Goal: Obtain resource: Obtain resource

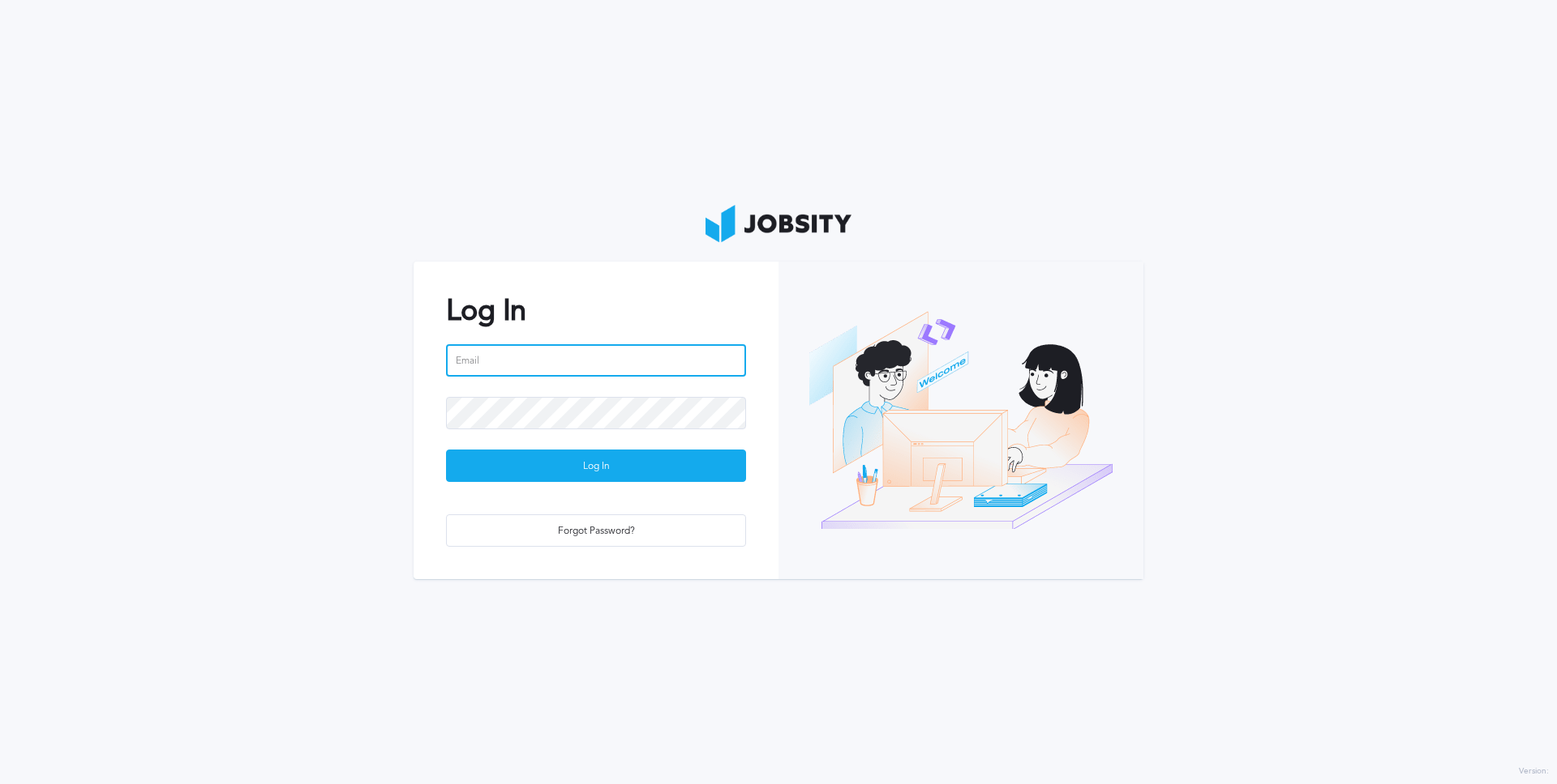
type input "lucastrentin"
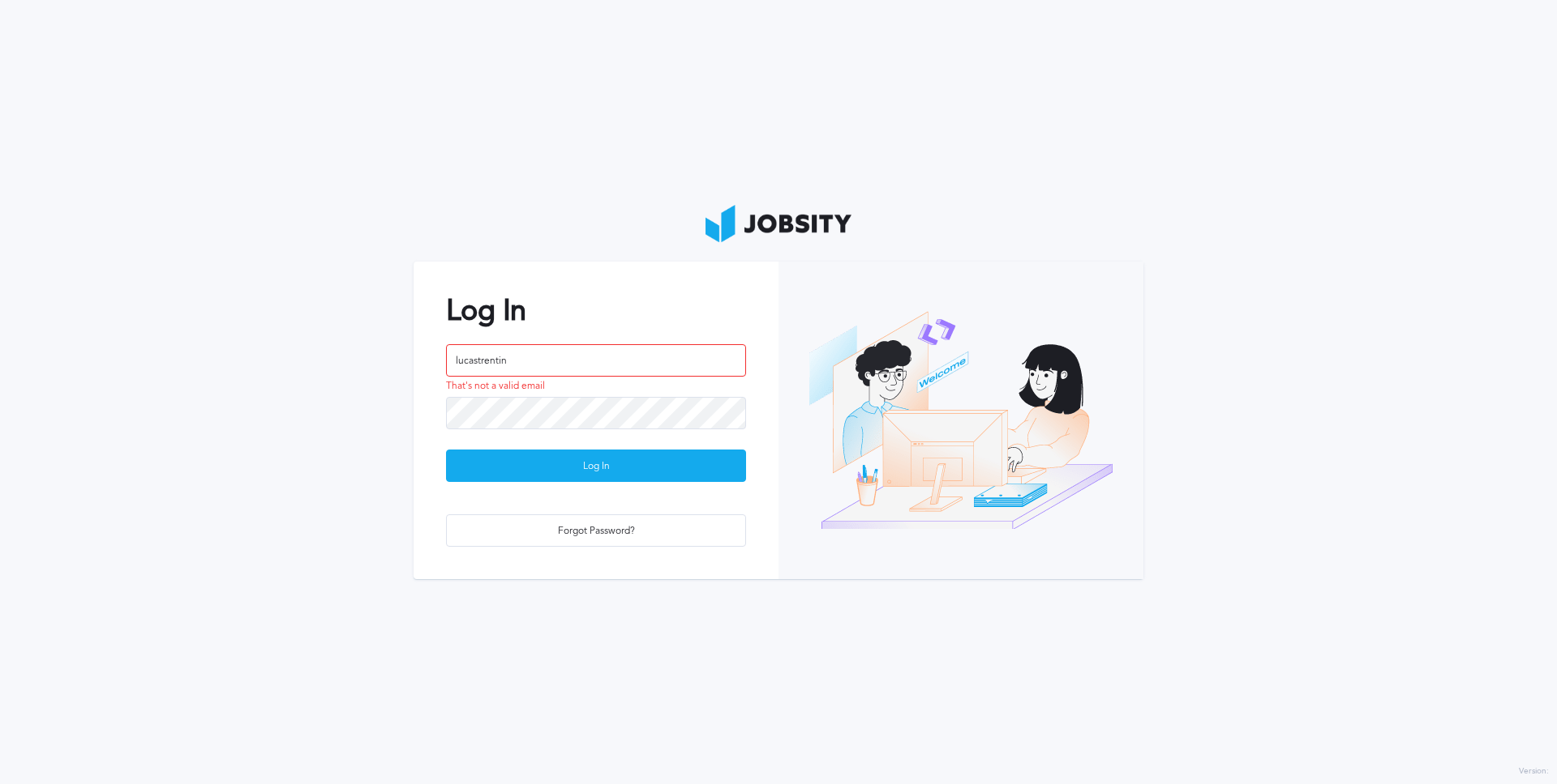
click at [689, 486] on div "Log In lucastrentin That's not a valid email Log In Forgot Password?" at bounding box center [595, 420] width 365 height 317
click at [682, 472] on div "Log In" at bounding box center [595, 466] width 299 height 32
click at [617, 229] on section "Log In lucastrentin That's not a valid email Log In Forgot Password?" at bounding box center [778, 392] width 1557 height 784
click at [547, 363] on input "lucastrentin" at bounding box center [595, 360] width 300 height 32
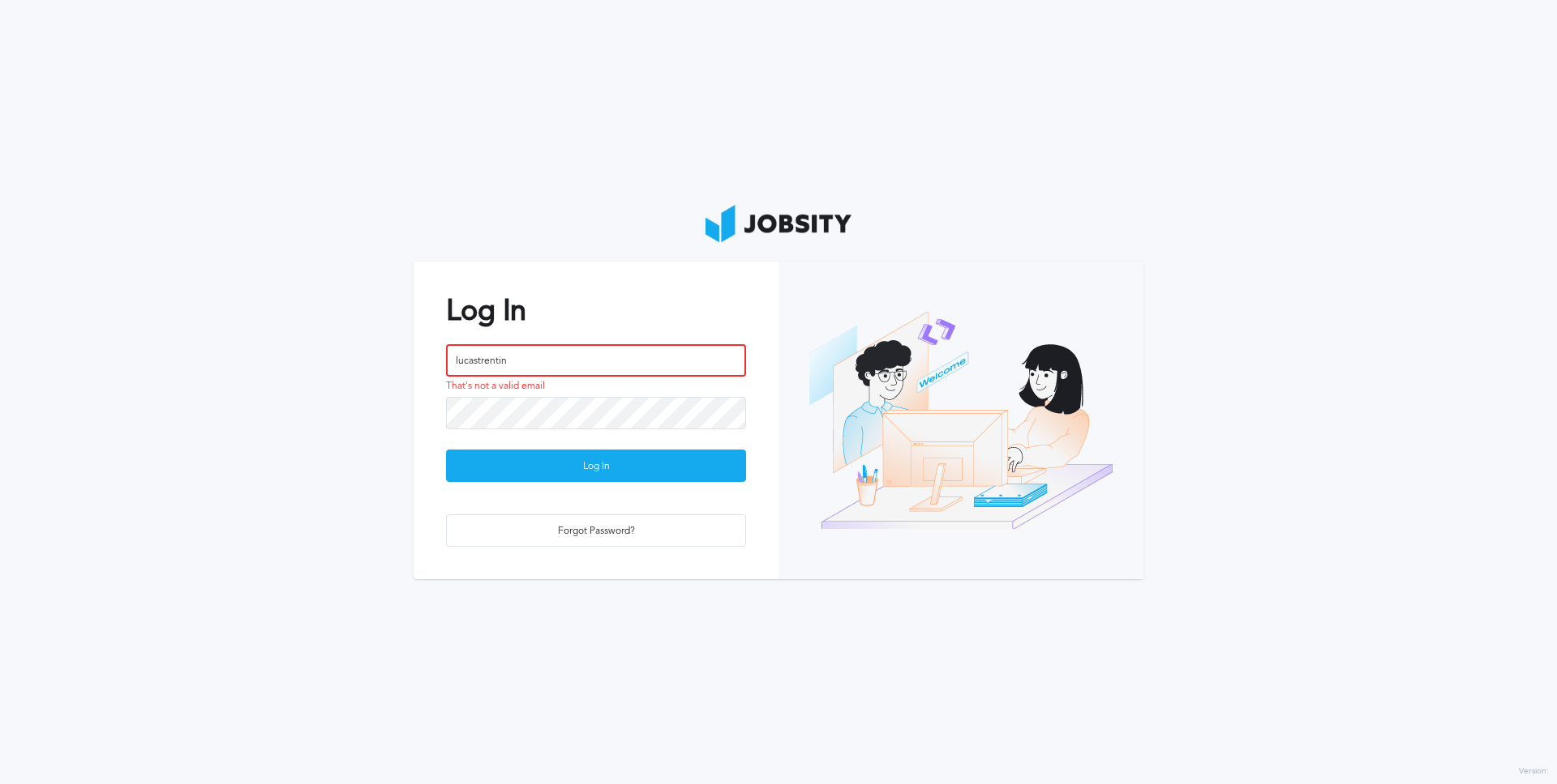
click at [547, 363] on input "lucastrentin" at bounding box center [595, 360] width 300 height 32
click at [569, 379] on div "lucastrentin That's not a valid email" at bounding box center [595, 370] width 300 height 52
click at [572, 365] on input "lucastrentin" at bounding box center [595, 360] width 300 height 32
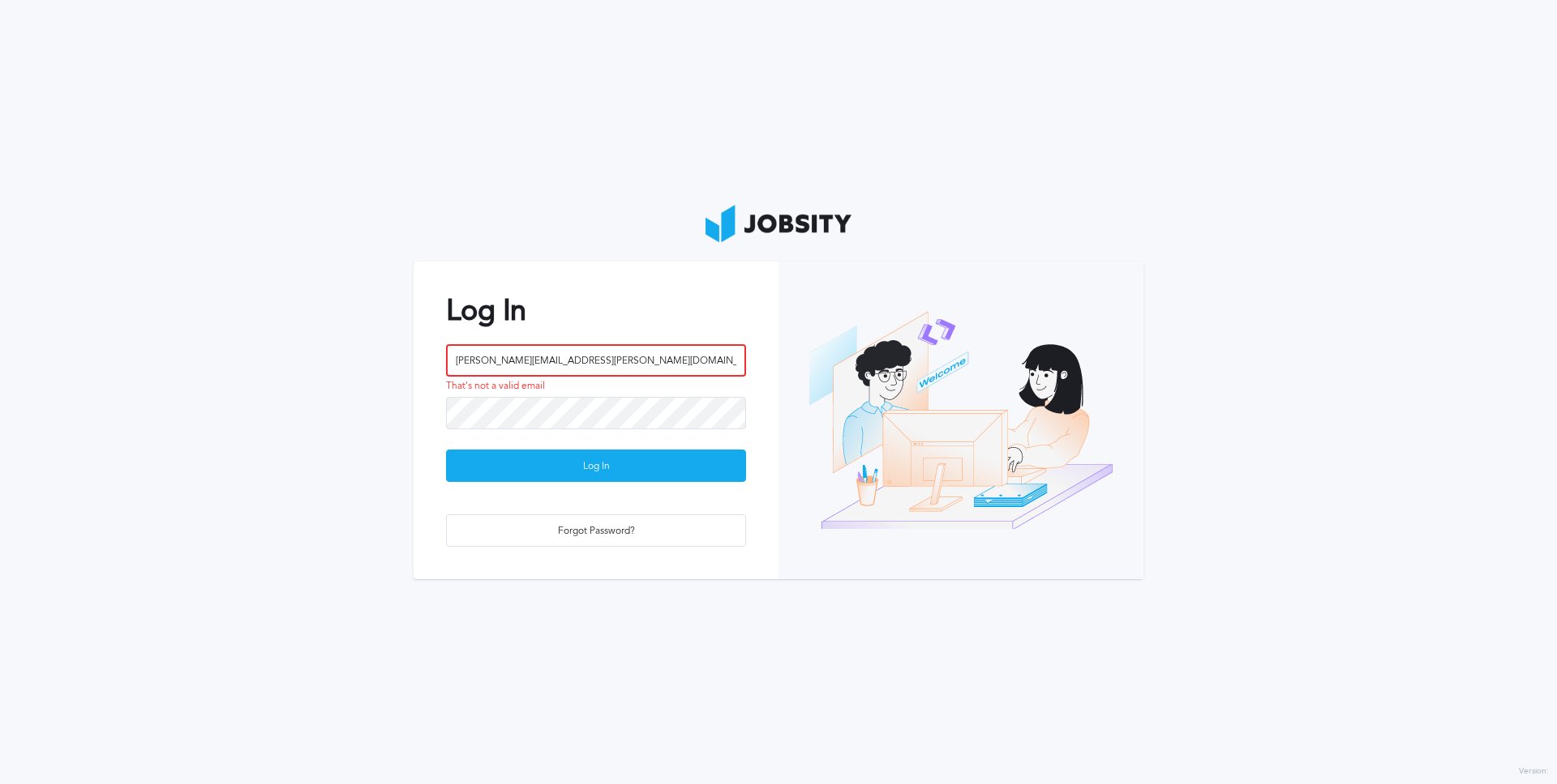
type input "[PERSON_NAME][EMAIL_ADDRESS][PERSON_NAME][DOMAIN_NAME]"
click at [446, 450] on button "Log In" at bounding box center [595, 465] width 300 height 32
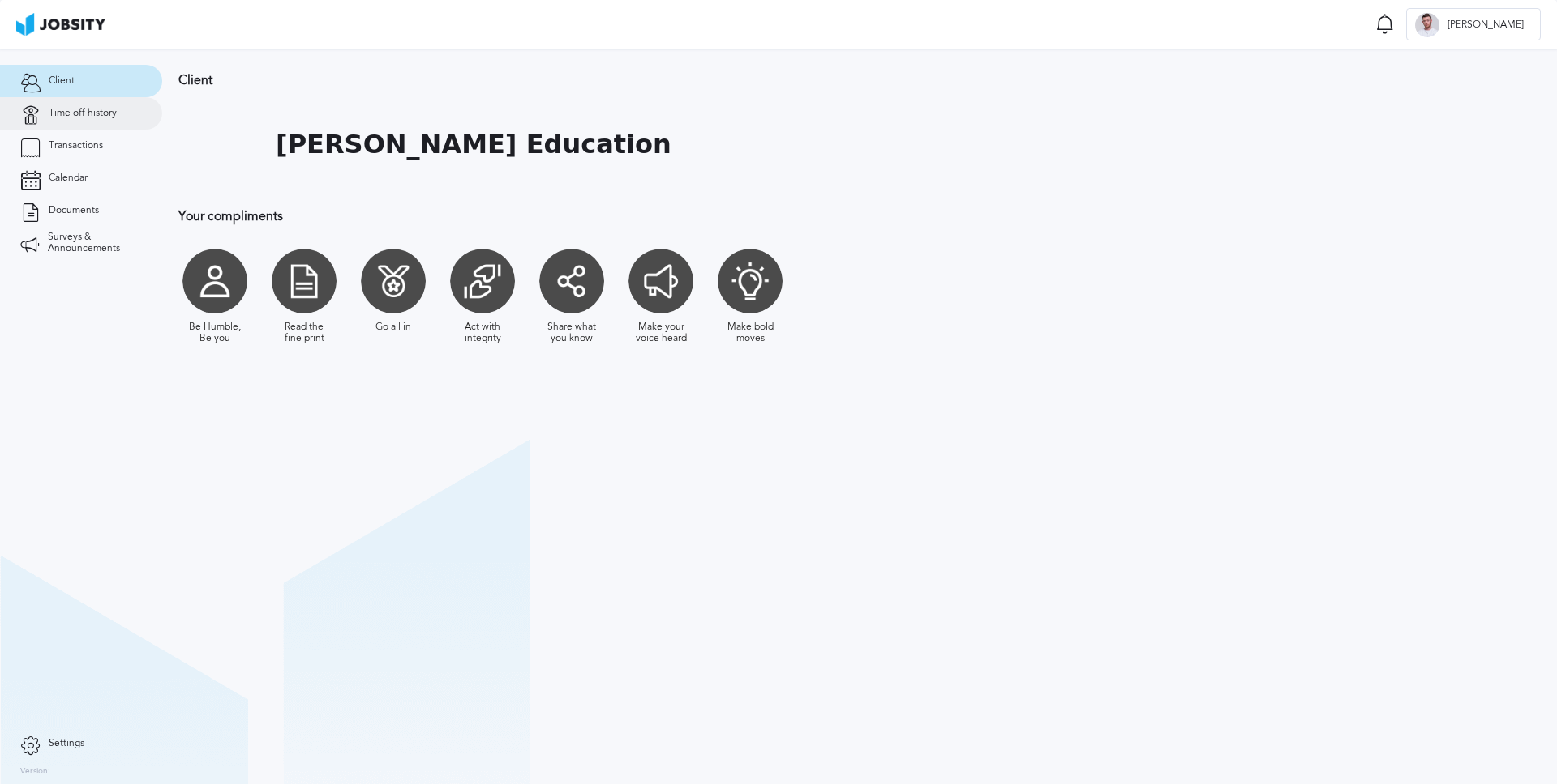
click at [115, 112] on span "Time off history" at bounding box center [83, 113] width 68 height 11
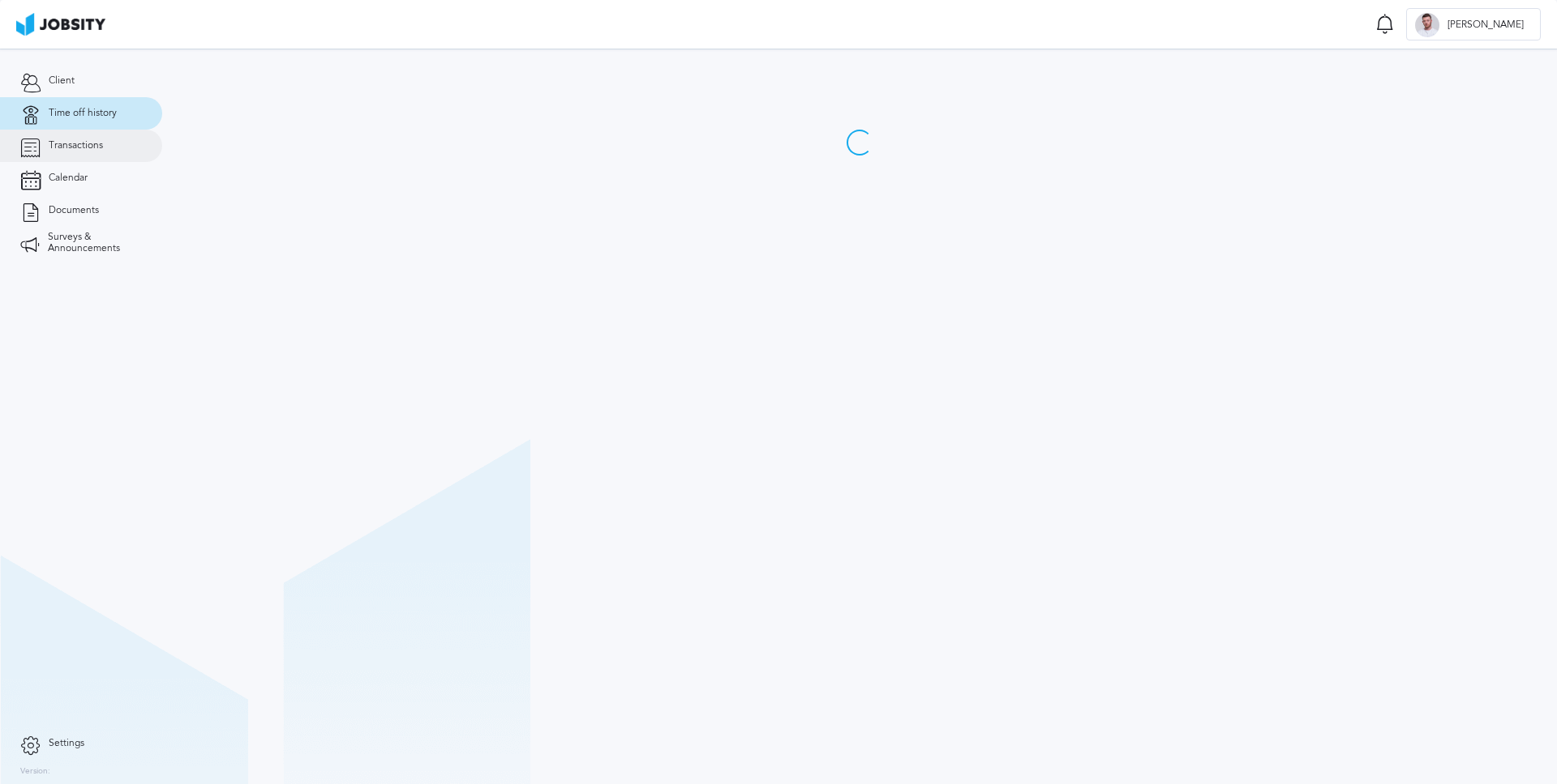
click at [97, 149] on span "Transactions" at bounding box center [75, 146] width 54 height 11
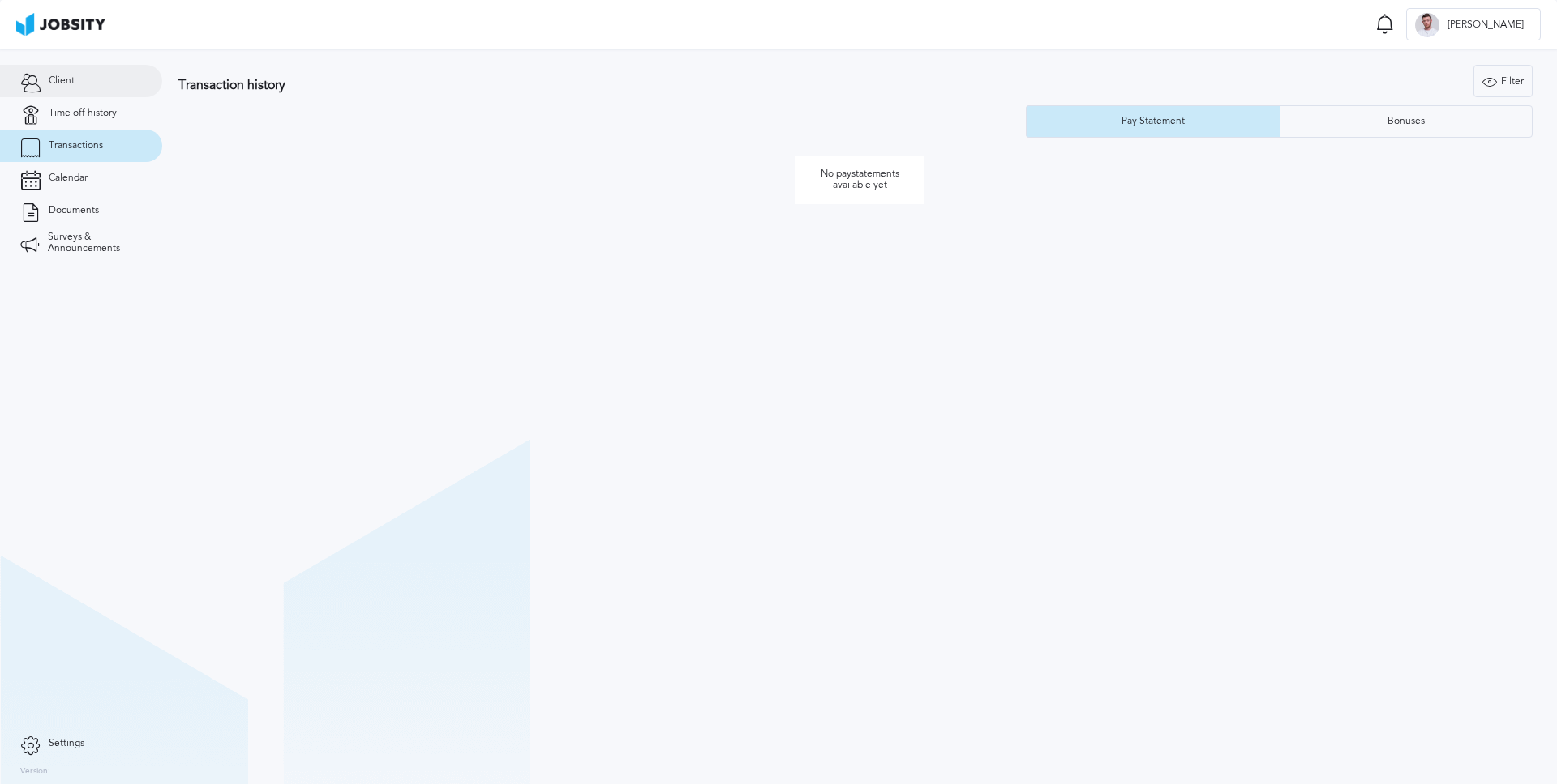
click at [73, 91] on link "Client" at bounding box center [81, 81] width 163 height 32
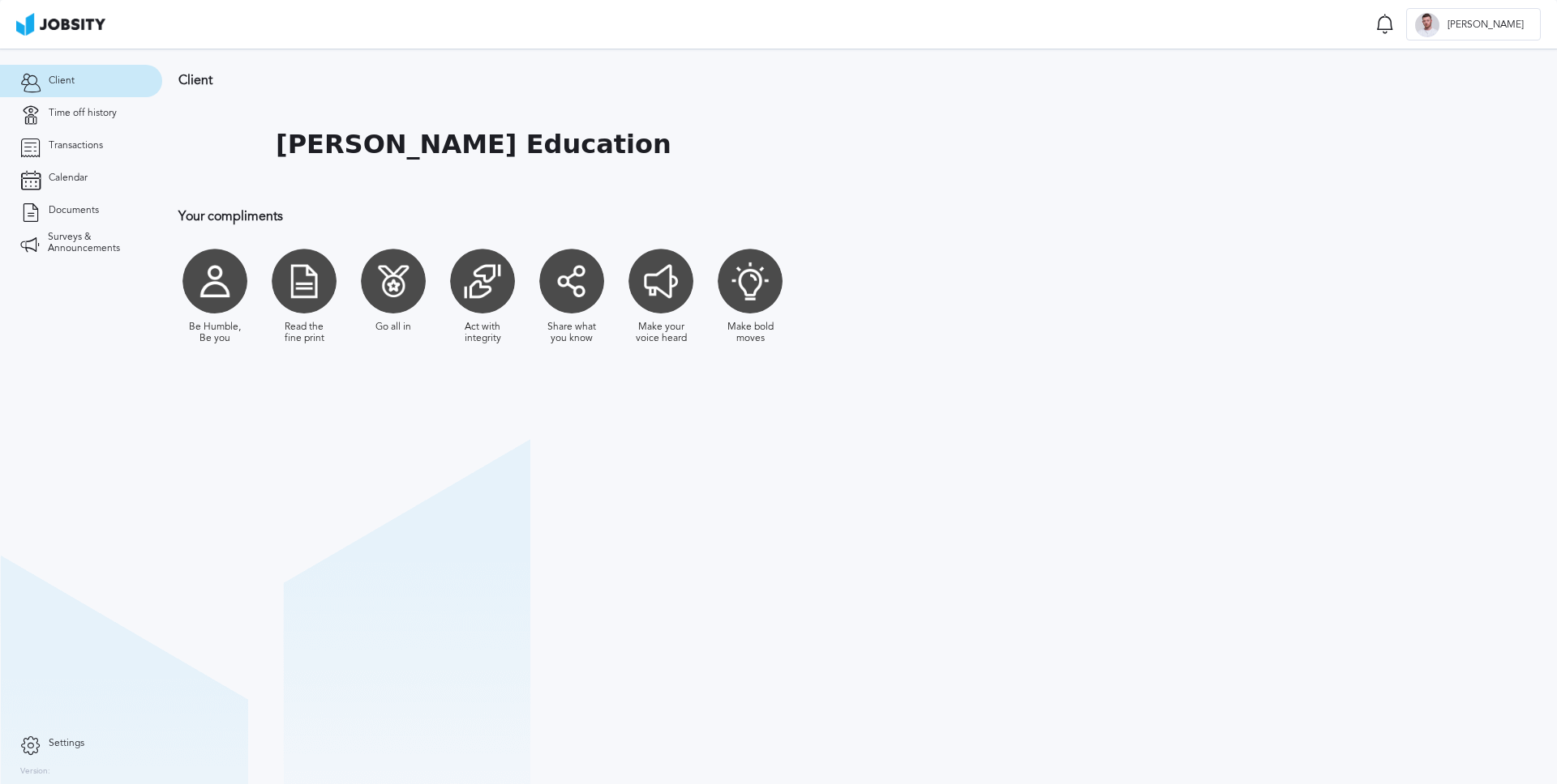
click at [697, 291] on div "Be Humble, Be you Read the fine print Go all in Act with integrity Share what y…" at bounding box center [618, 297] width 880 height 112
click at [95, 110] on span "Time off history" at bounding box center [83, 113] width 68 height 11
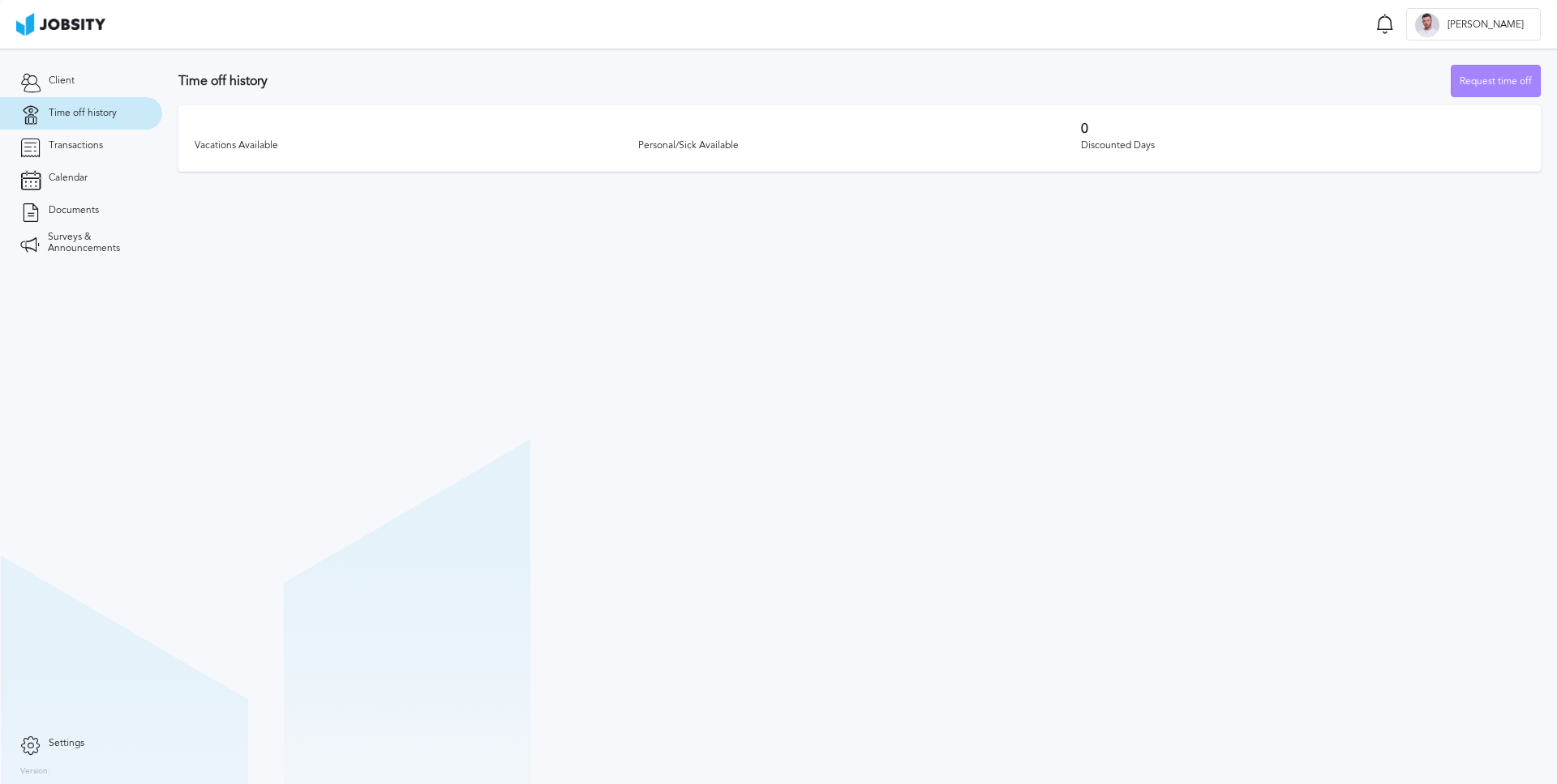
click at [1492, 87] on div "Request time off" at bounding box center [1495, 81] width 88 height 32
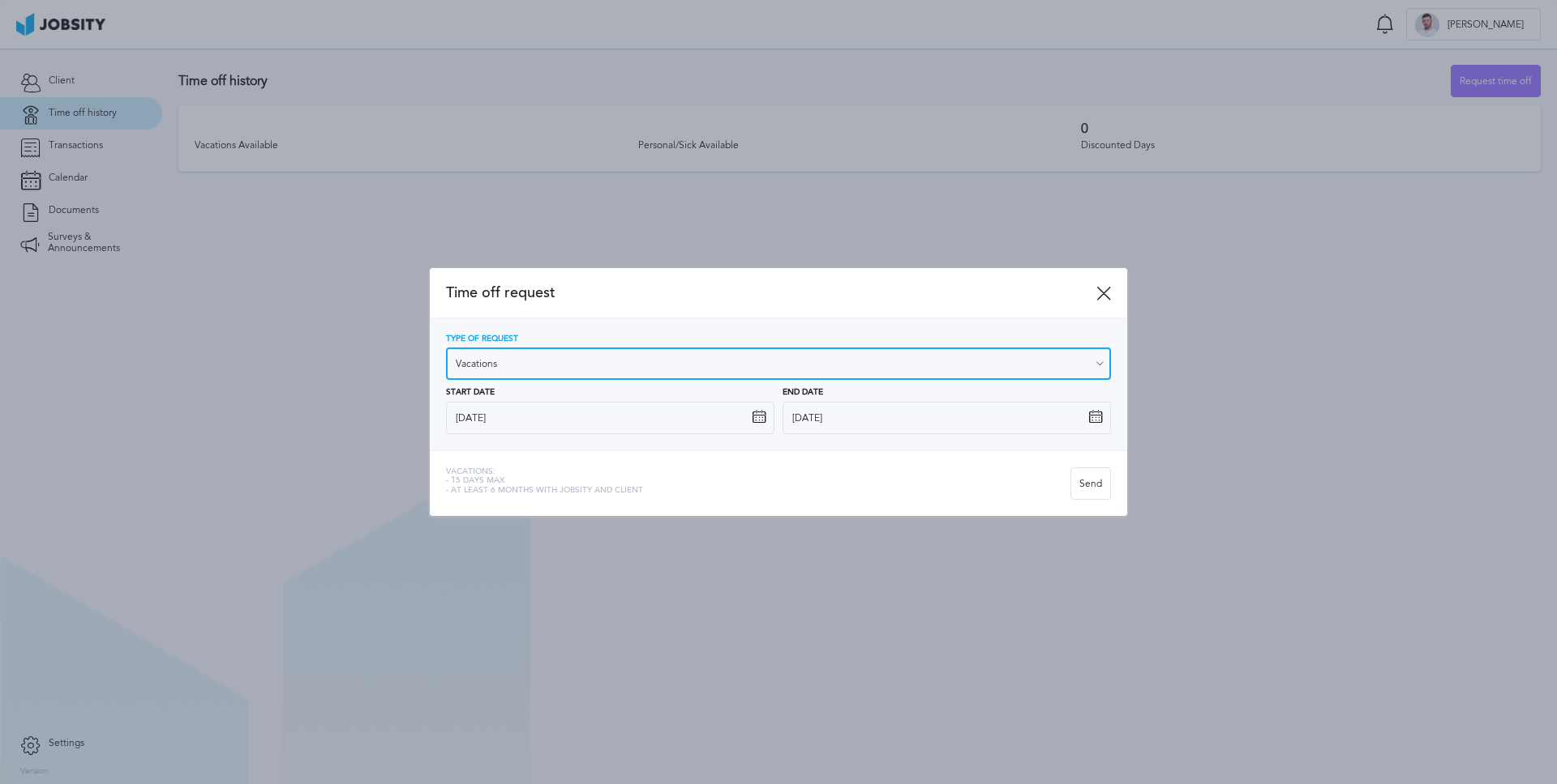
click at [606, 376] on input "Vacations" at bounding box center [778, 364] width 665 height 32
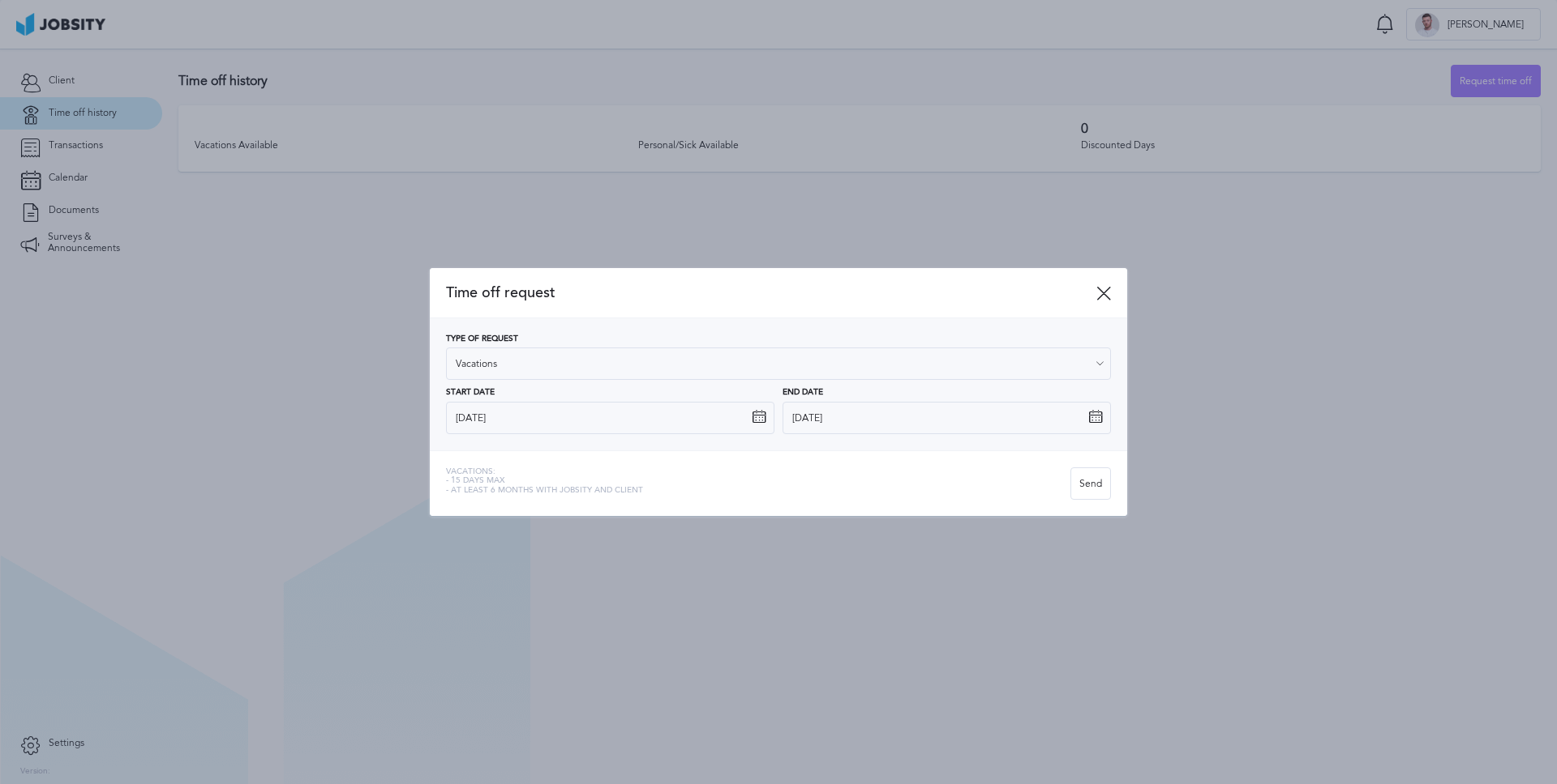
click at [595, 316] on div "Time off request" at bounding box center [778, 293] width 697 height 50
click at [170, 226] on div at bounding box center [778, 392] width 1557 height 784
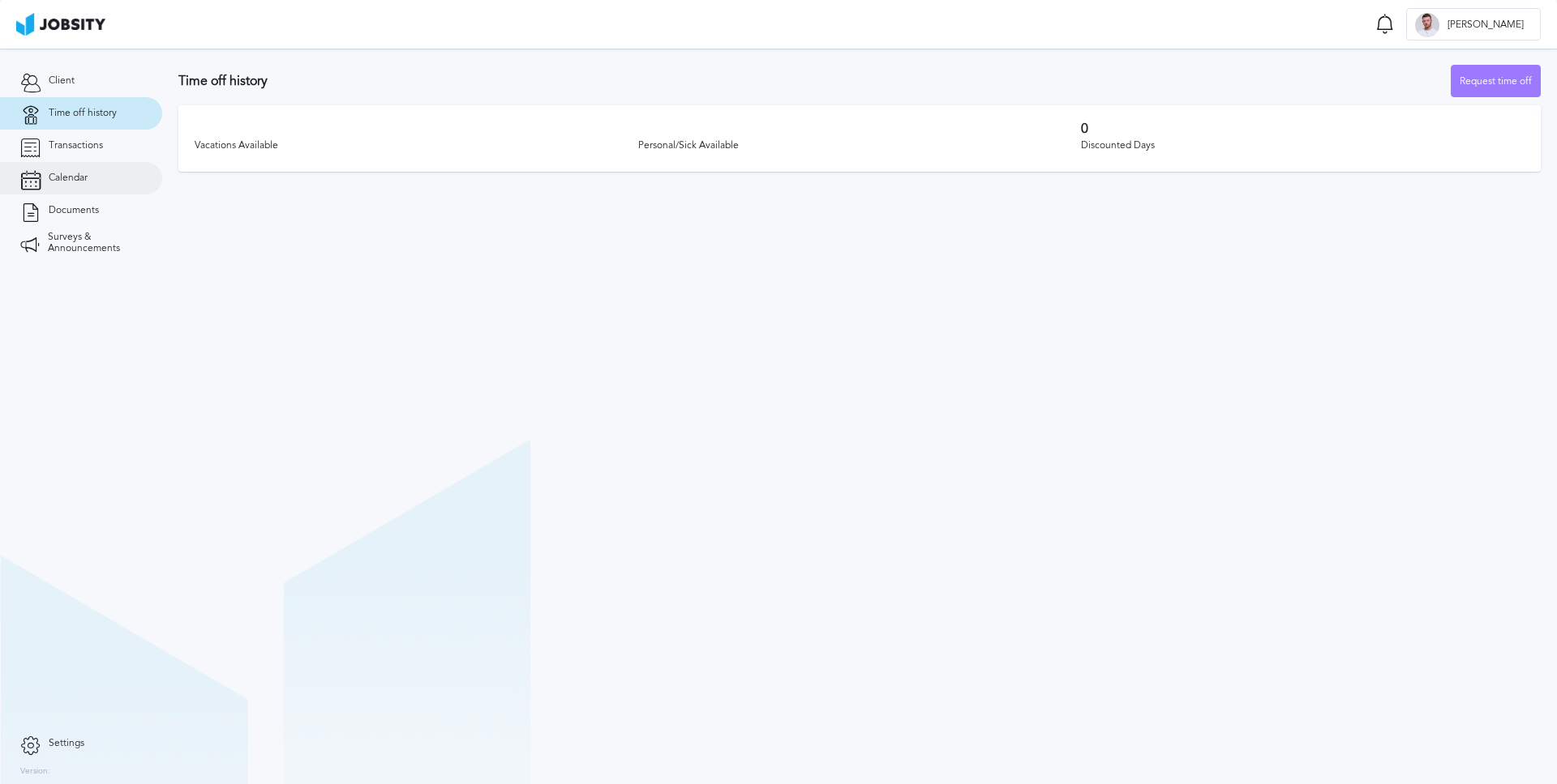
click at [67, 162] on link "Calendar" at bounding box center [81, 178] width 163 height 32
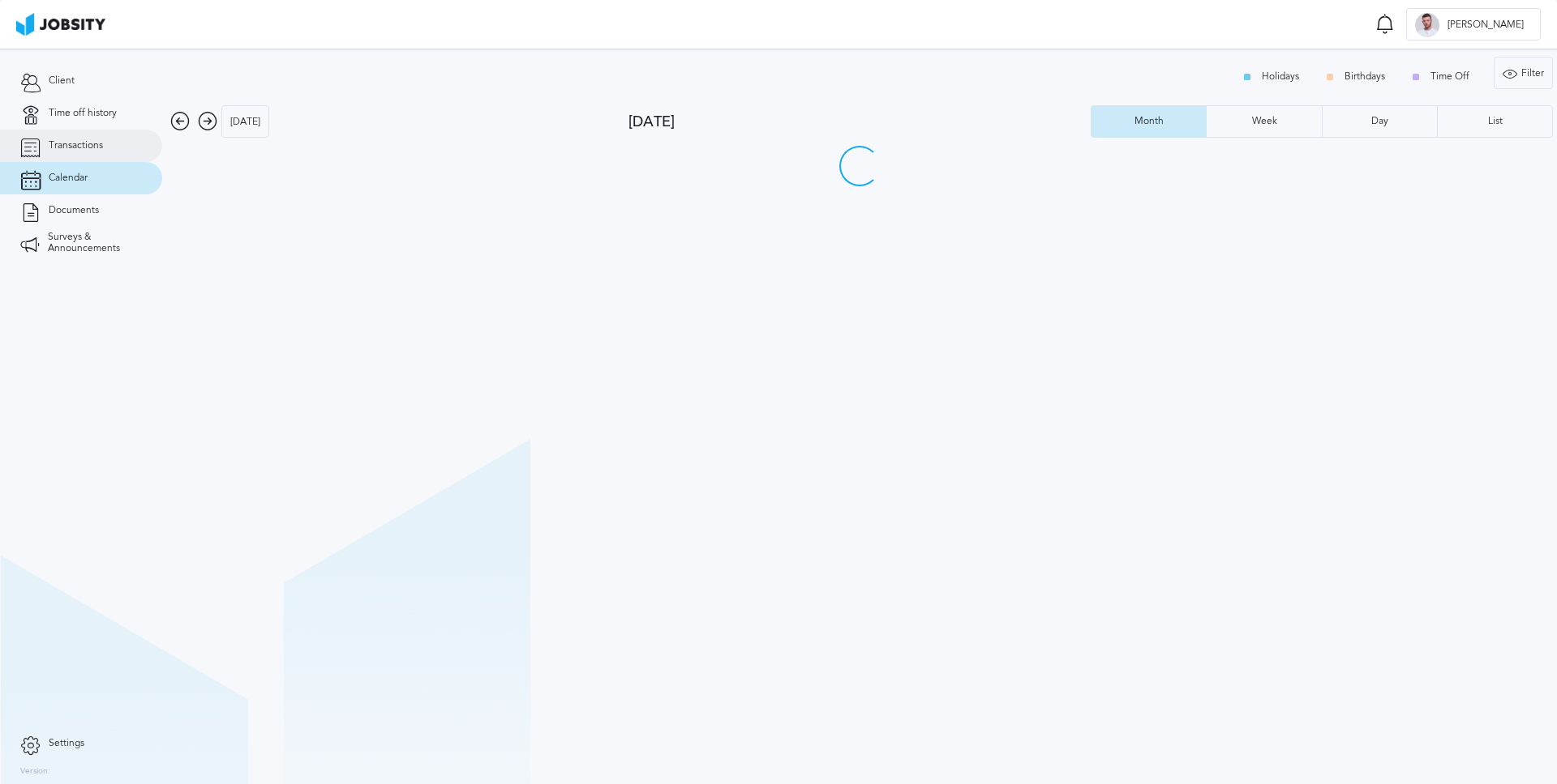
click at [76, 150] on span "Transactions" at bounding box center [75, 146] width 54 height 11
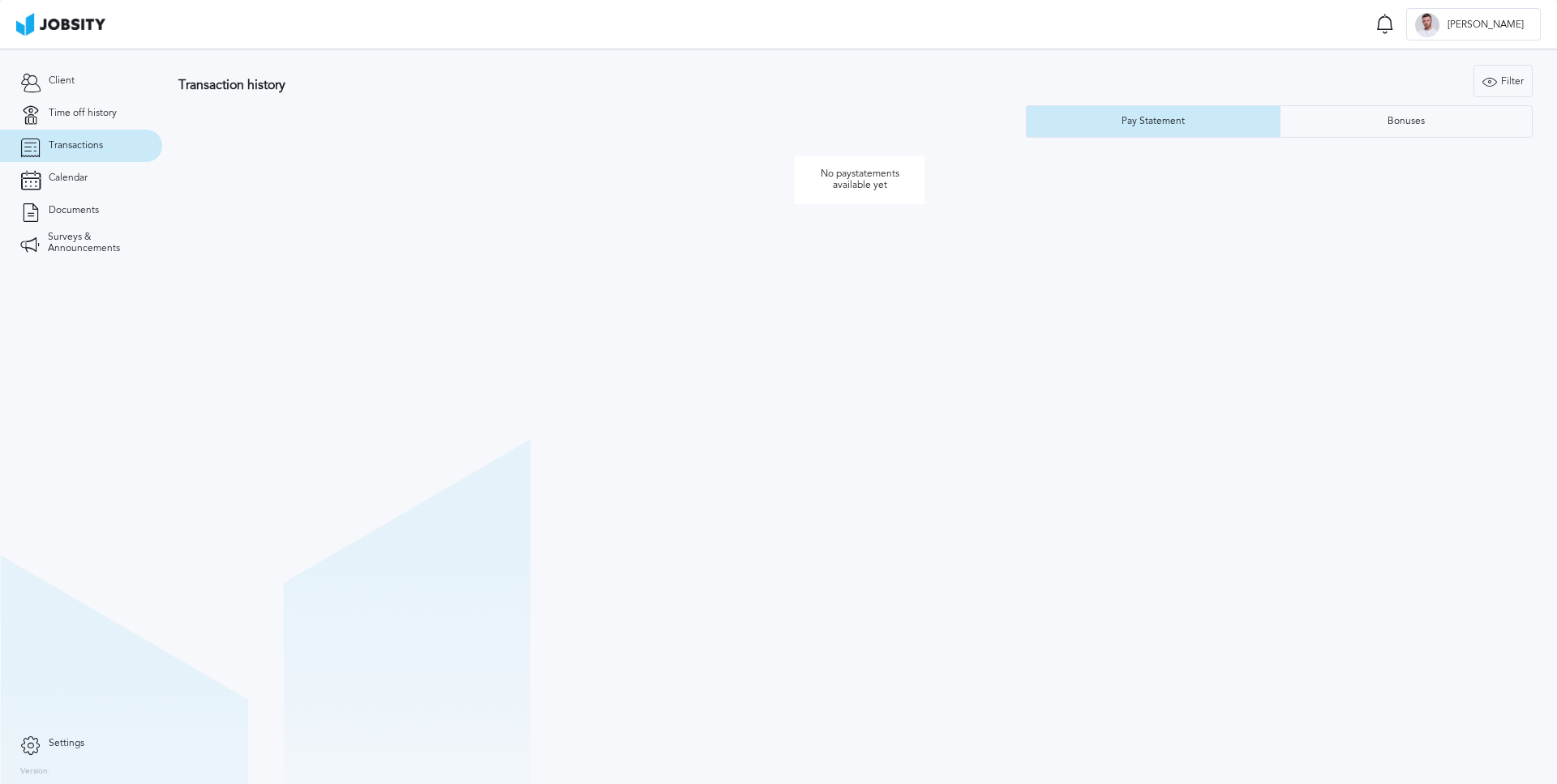
click at [991, 190] on div "No paystatements available yet" at bounding box center [859, 180] width 1362 height 68
click at [614, 79] on h3 "Transaction history" at bounding box center [548, 85] width 741 height 15
click at [658, 129] on div "Transaction history Filter Years Pay Statement Bonuses" at bounding box center [859, 101] width 1362 height 73
click at [425, 162] on div "No paystatements available yet" at bounding box center [859, 180] width 1362 height 68
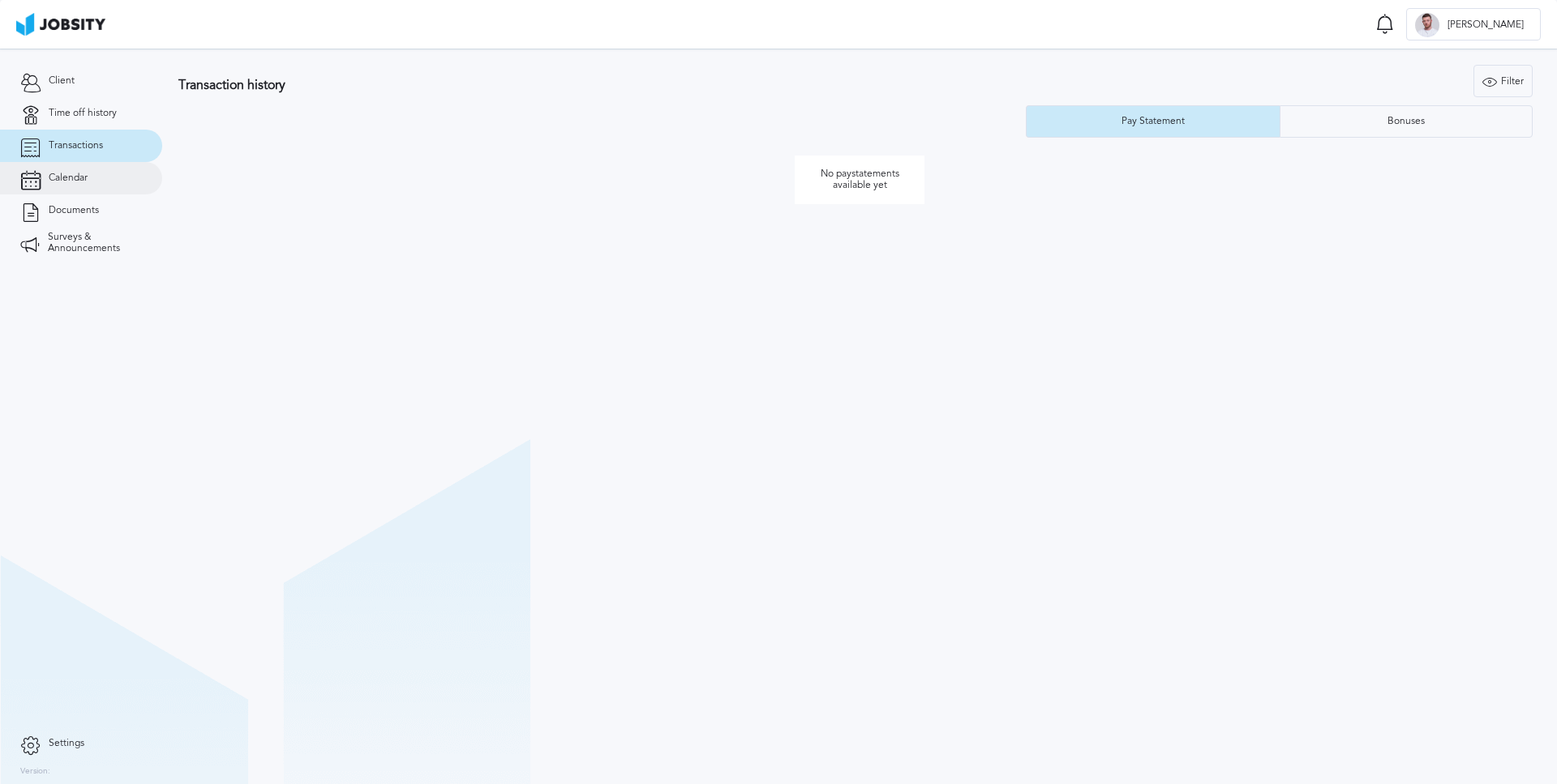
click at [105, 185] on link "Calendar" at bounding box center [81, 178] width 163 height 32
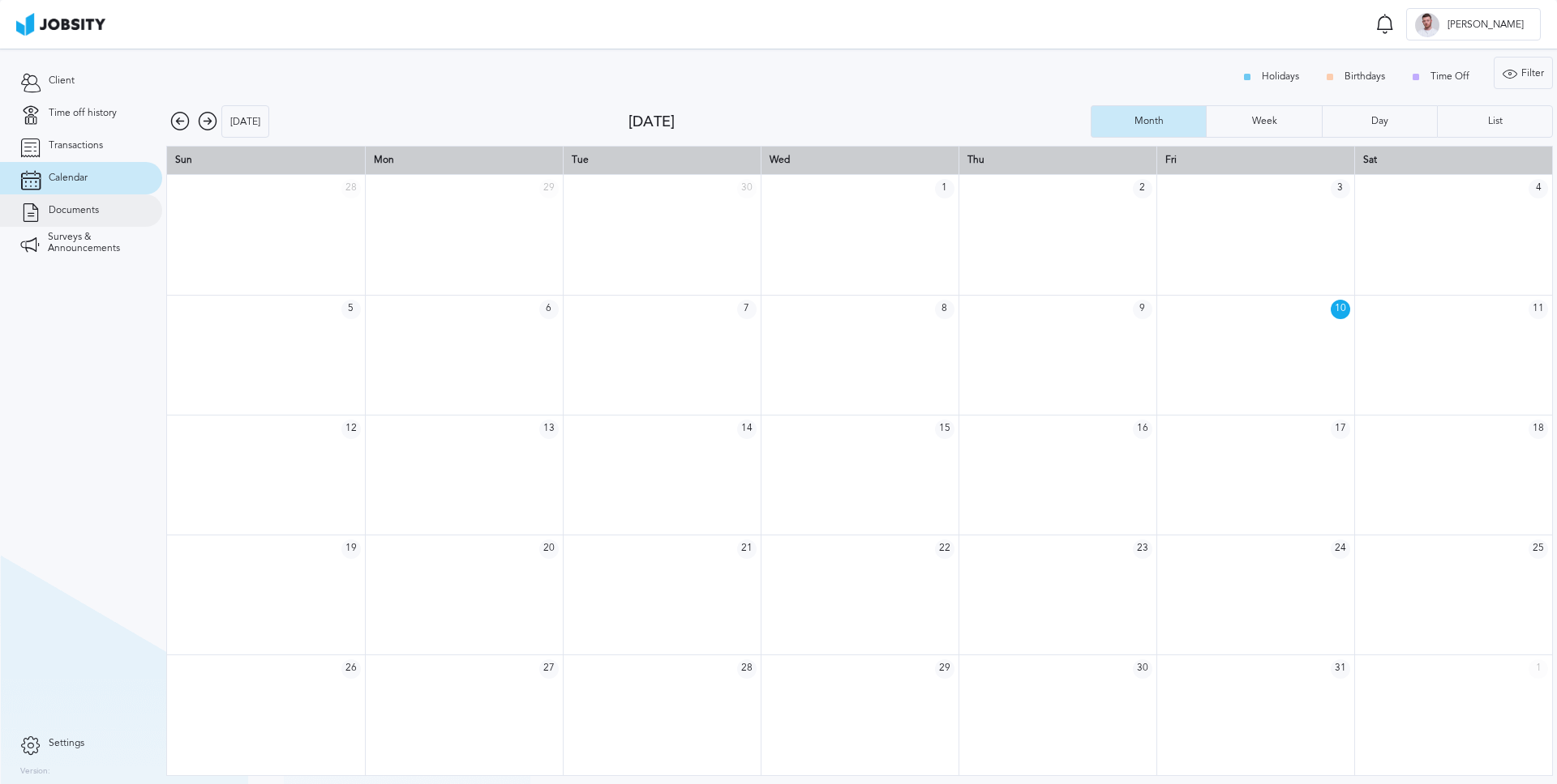
click at [96, 216] on span "Documents" at bounding box center [73, 210] width 51 height 11
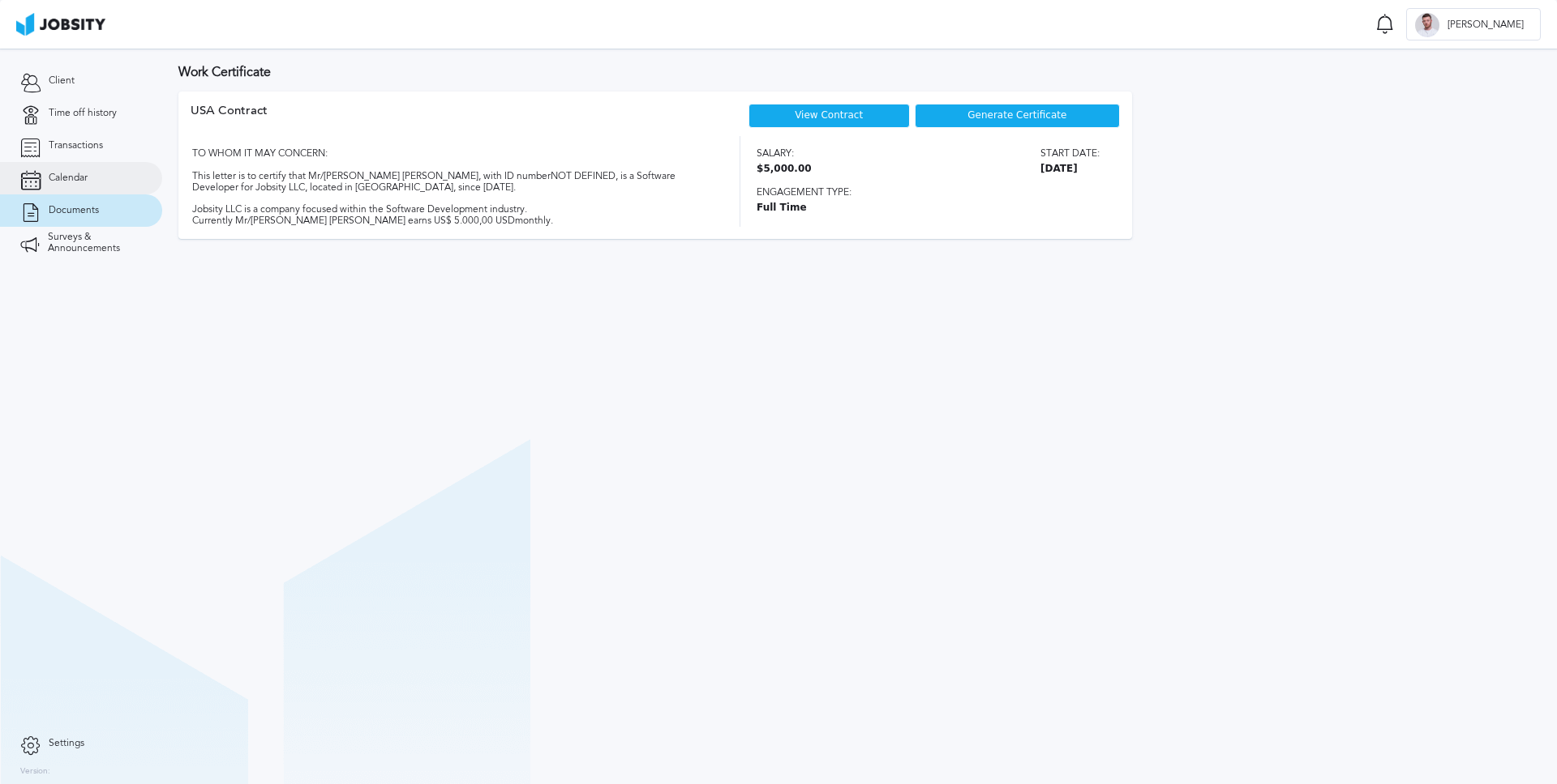
click at [100, 187] on link "Calendar" at bounding box center [81, 178] width 163 height 32
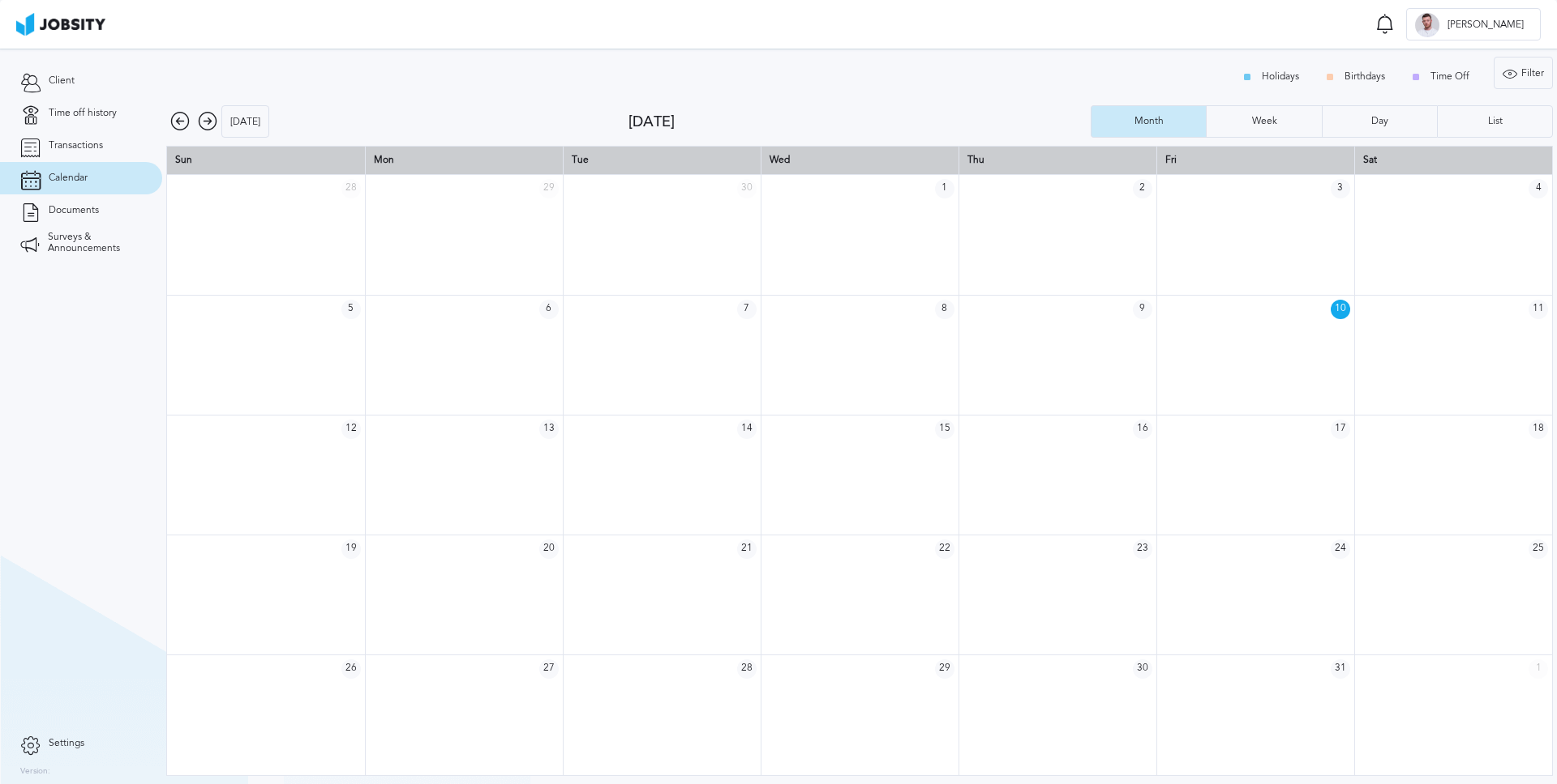
click at [445, 126] on div "[DATE]" at bounding box center [397, 121] width 462 height 32
click at [62, 221] on link "Documents" at bounding box center [81, 210] width 163 height 32
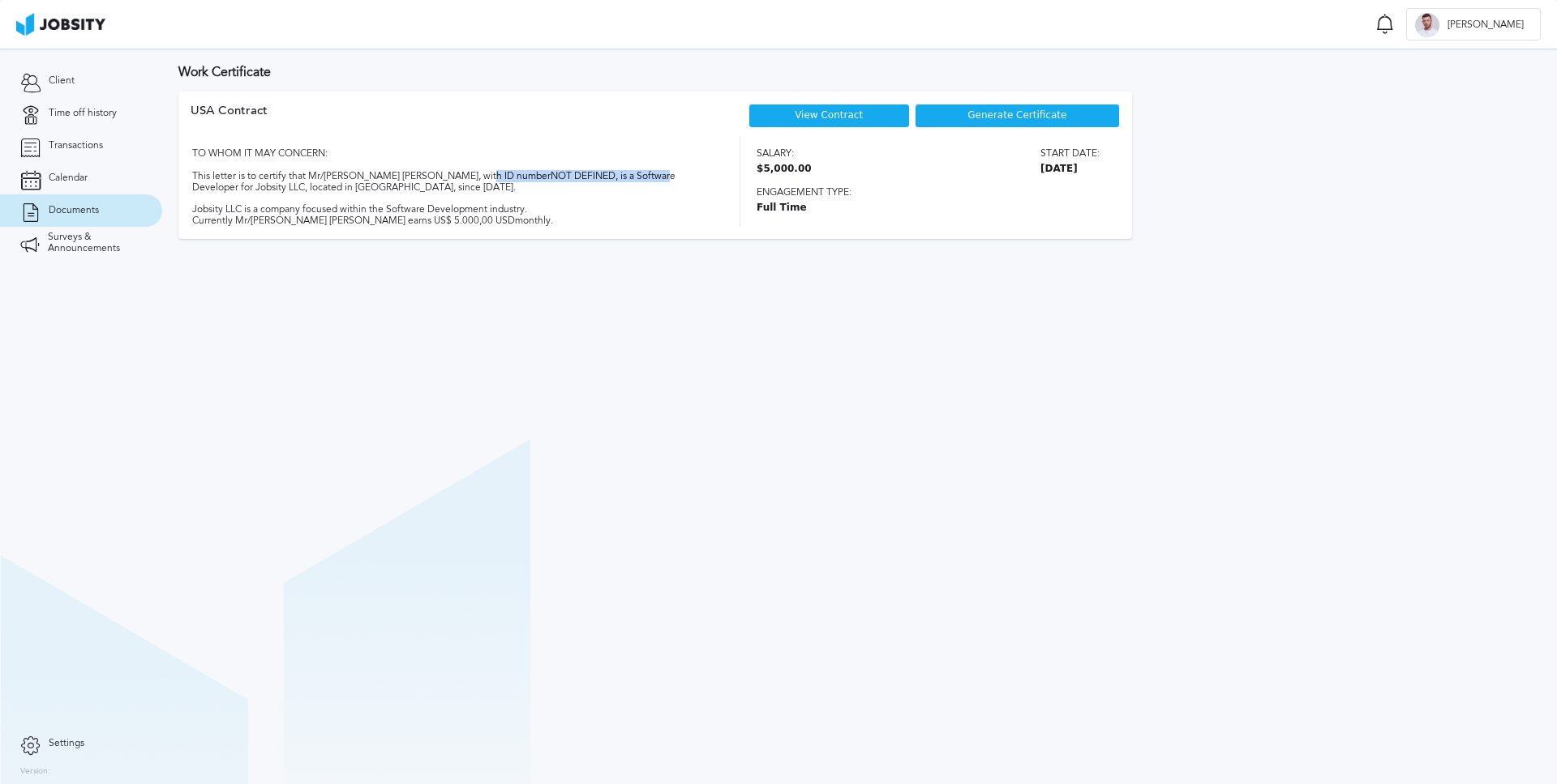
drag, startPoint x: 620, startPoint y: 170, endPoint x: 652, endPoint y: 171, distance: 32.0
click at [637, 170] on div "TO WHOM IT MAY CONCERN: This letter is to certify that Mr/[PERSON_NAME] [PERSON…" at bounding box center [450, 181] width 521 height 91
click at [652, 171] on div "TO WHOM IT MAY CONCERN: This letter is to certify that Mr/[PERSON_NAME] [PERSON…" at bounding box center [450, 181] width 521 height 91
drag, startPoint x: 513, startPoint y: 199, endPoint x: 513, endPoint y: 212, distance: 13.0
click at [513, 211] on div "TO WHOM IT MAY CONCERN: This letter is to certify that Mr/[PERSON_NAME] [PERSON…" at bounding box center [450, 181] width 521 height 91
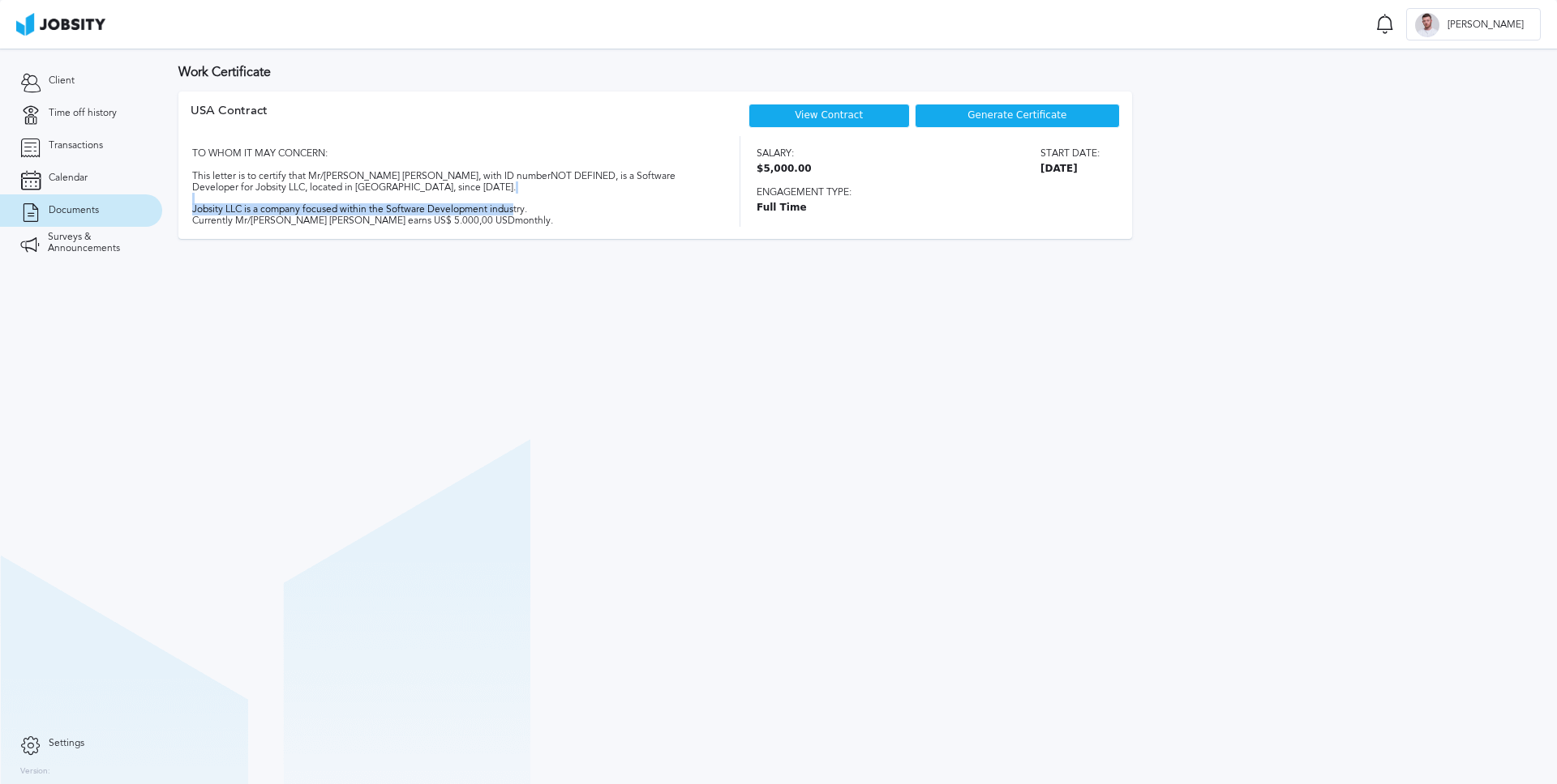
click at [513, 213] on div "TO WHOM IT MAY CONCERN: This letter is to certify that Mr/[PERSON_NAME] [PERSON…" at bounding box center [450, 181] width 521 height 91
drag, startPoint x: 309, startPoint y: 218, endPoint x: 497, endPoint y: 223, distance: 188.1
click at [482, 223] on div "TO WHOM IT MAY CONCERN: This letter is to certify that Mr/[PERSON_NAME] [PERSON…" at bounding box center [450, 181] width 521 height 91
click at [497, 223] on div "TO WHOM IT MAY CONCERN: This letter is to certify that Mr/[PERSON_NAME] [PERSON…" at bounding box center [450, 181] width 521 height 91
click at [573, 239] on div "USA Contract View Contract Generate Certificate TO WHOM IT MAY CONCERN: This le…" at bounding box center [859, 169] width 1362 height 155
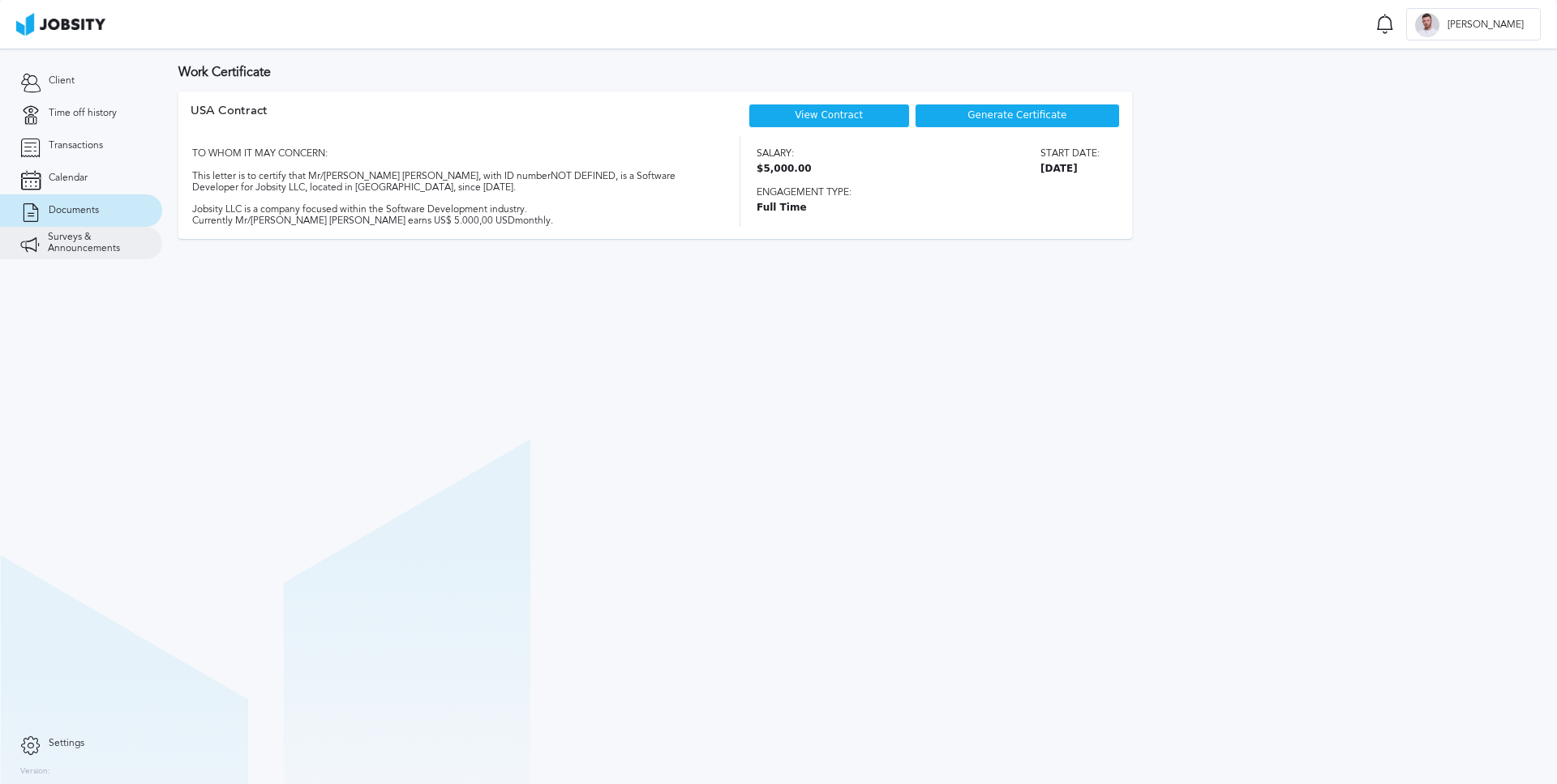
click at [100, 239] on span "Surveys & Announcements" at bounding box center [95, 242] width 94 height 23
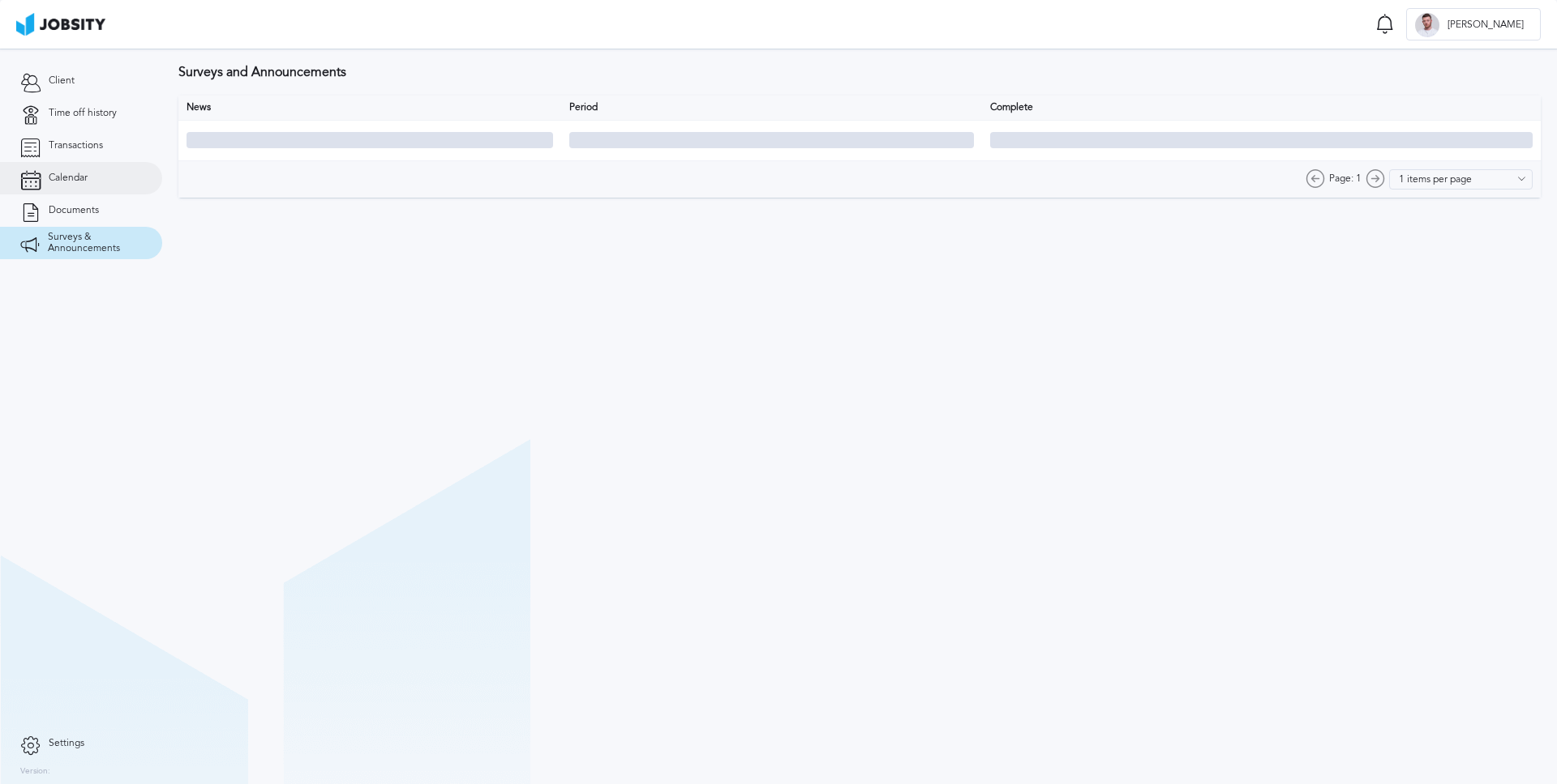
type input "10 items per page"
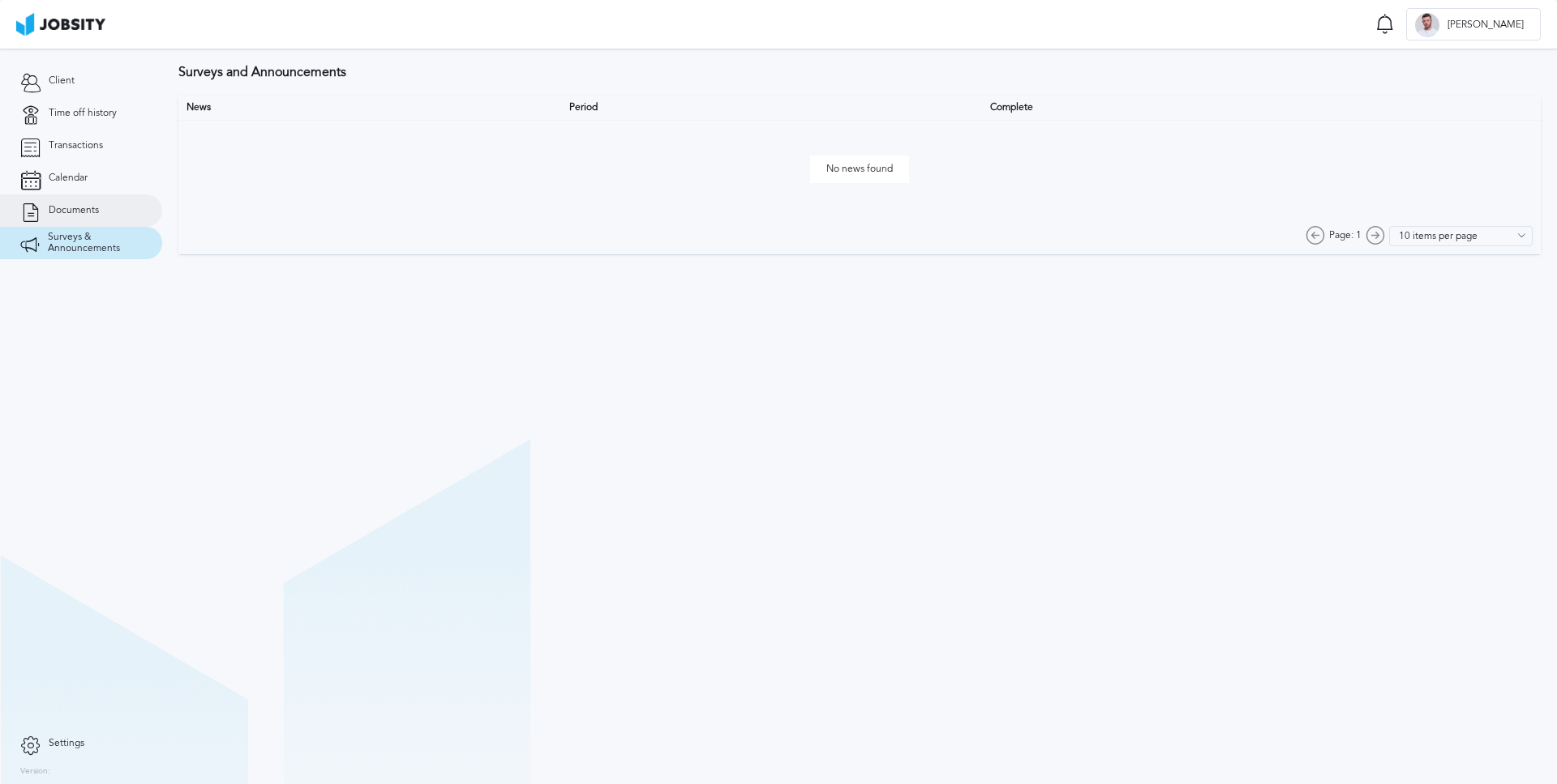
click at [112, 202] on link "Documents" at bounding box center [81, 210] width 163 height 32
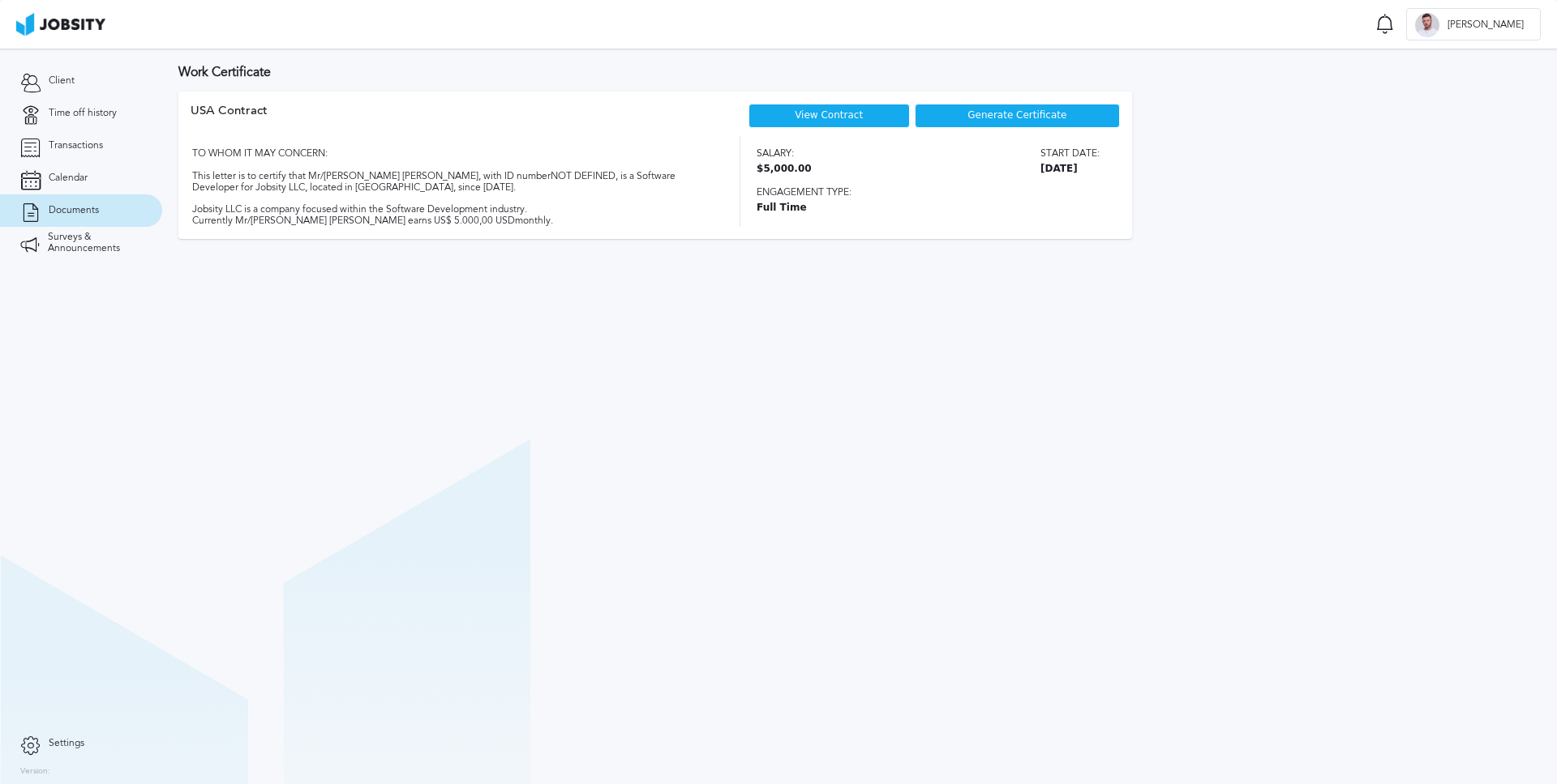
click at [846, 114] on link "View Contract" at bounding box center [829, 115] width 68 height 11
click at [1060, 99] on div "USA Contract View Contract Generate Certificate TO WHOM IT MAY CONCERN: This le…" at bounding box center [655, 165] width 953 height 148
click at [1055, 110] on span "Generate Certificate" at bounding box center [1017, 116] width 99 height 11
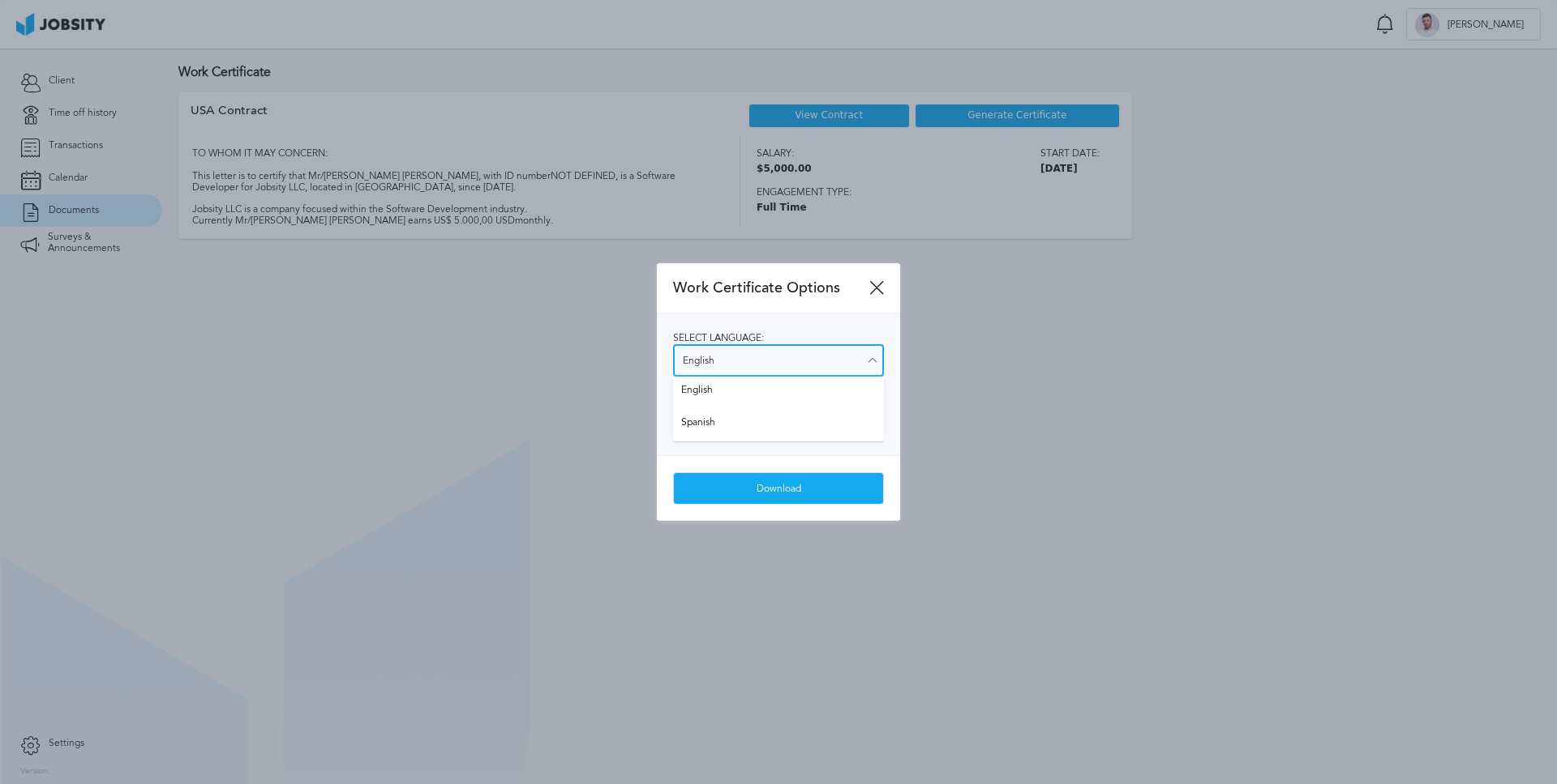
click at [802, 363] on input "English" at bounding box center [778, 360] width 210 height 32
click at [977, 379] on div at bounding box center [778, 392] width 1557 height 784
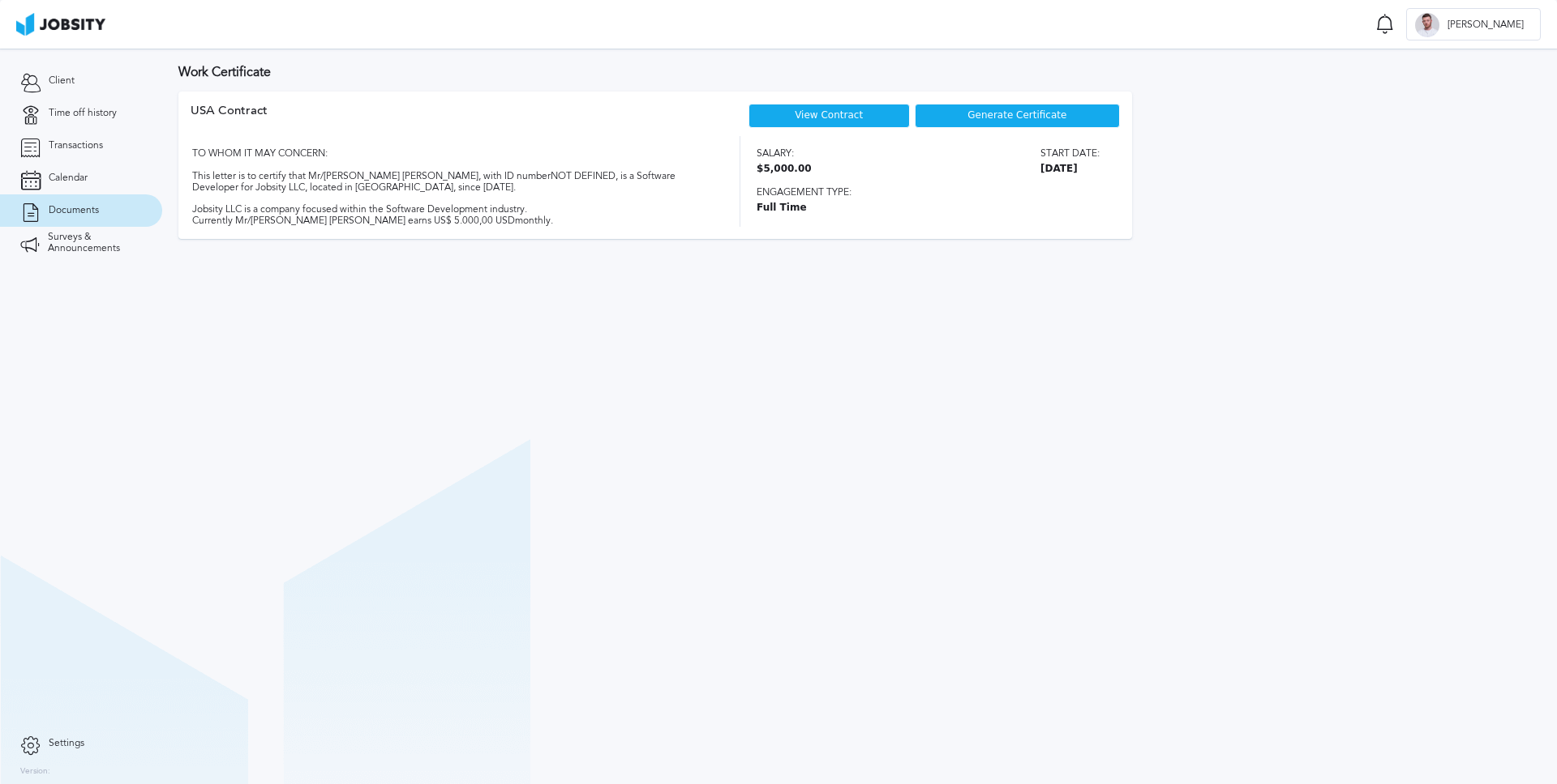
click at [964, 121] on div "Generate Certificate" at bounding box center [1017, 116] width 205 height 24
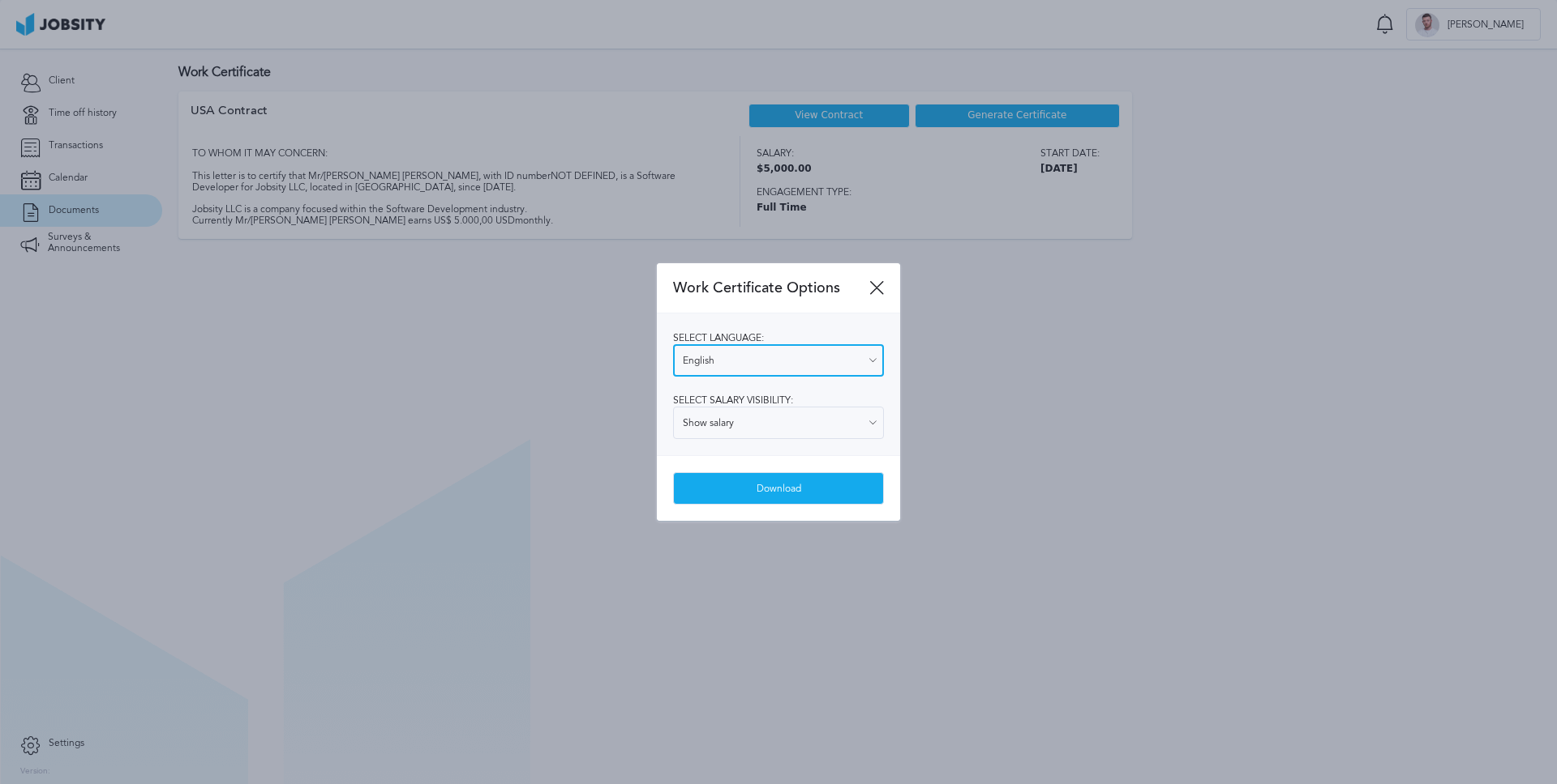
click at [768, 369] on input "English" at bounding box center [778, 360] width 210 height 32
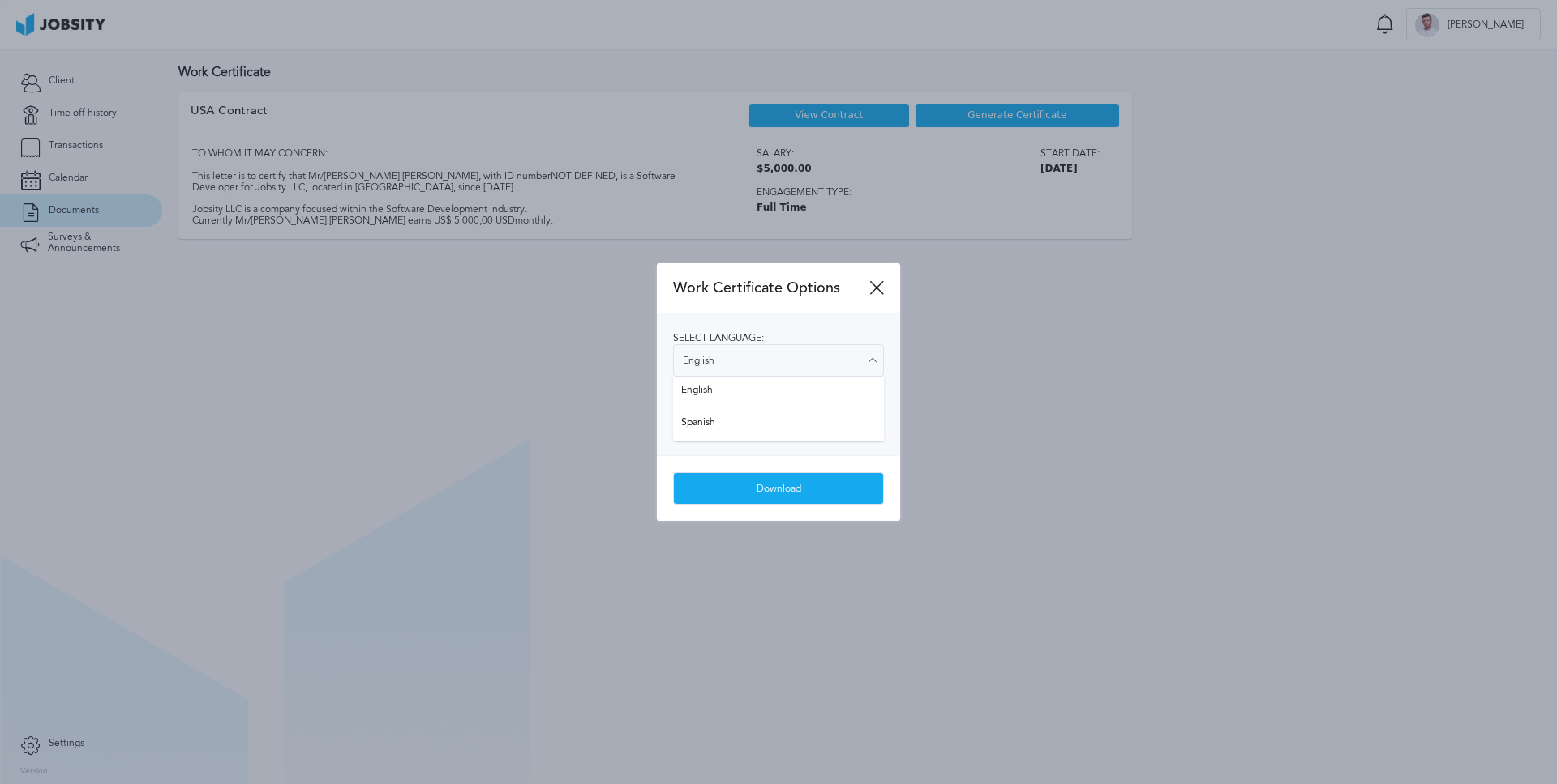
click at [872, 462] on div "Download" at bounding box center [778, 487] width 243 height 65
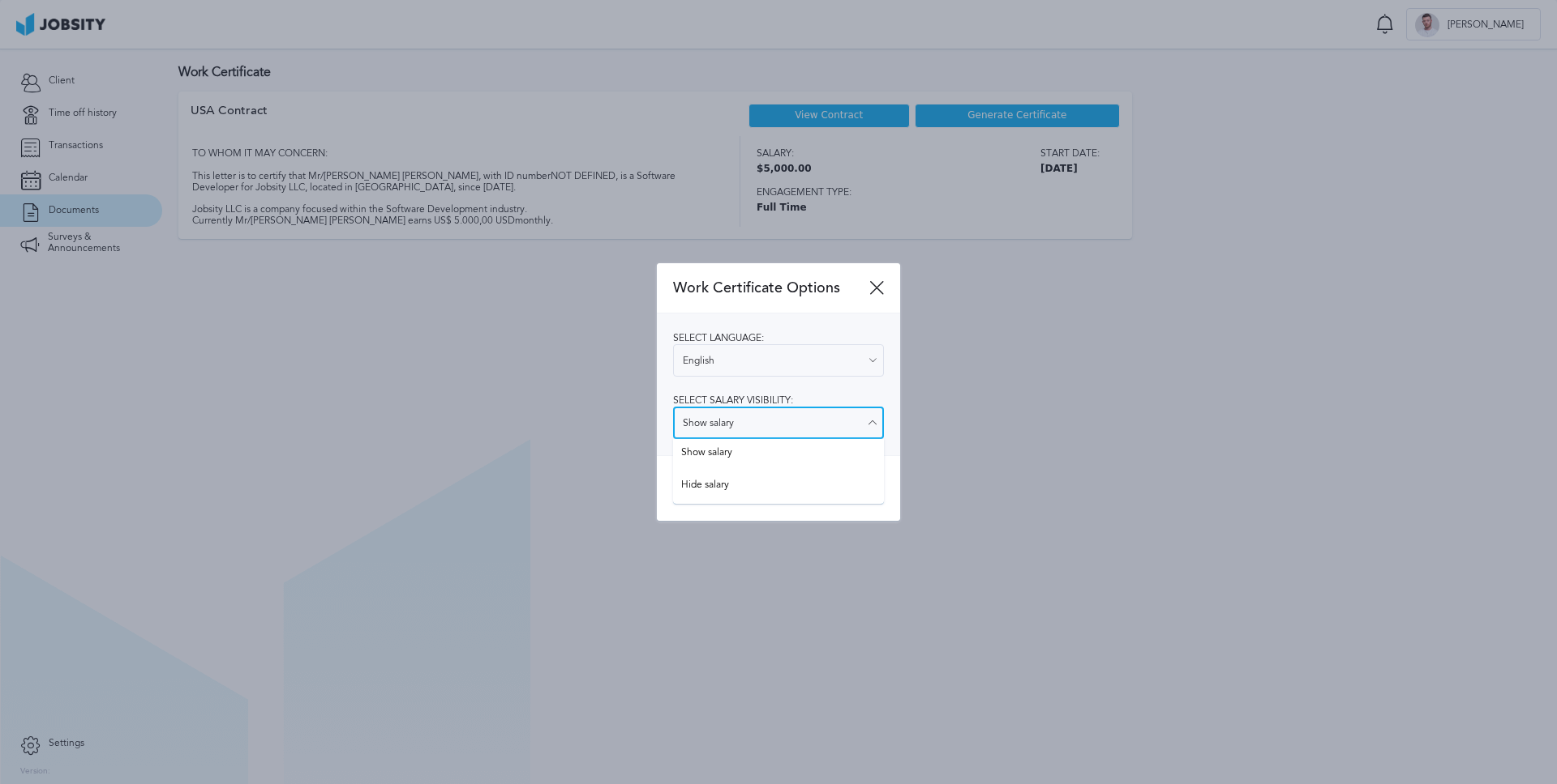
click at [818, 420] on input "Show salary" at bounding box center [778, 422] width 210 height 32
click at [770, 413] on input "Show salary" at bounding box center [778, 422] width 210 height 32
click at [773, 397] on span "Select salary visibility:" at bounding box center [733, 400] width 120 height 11
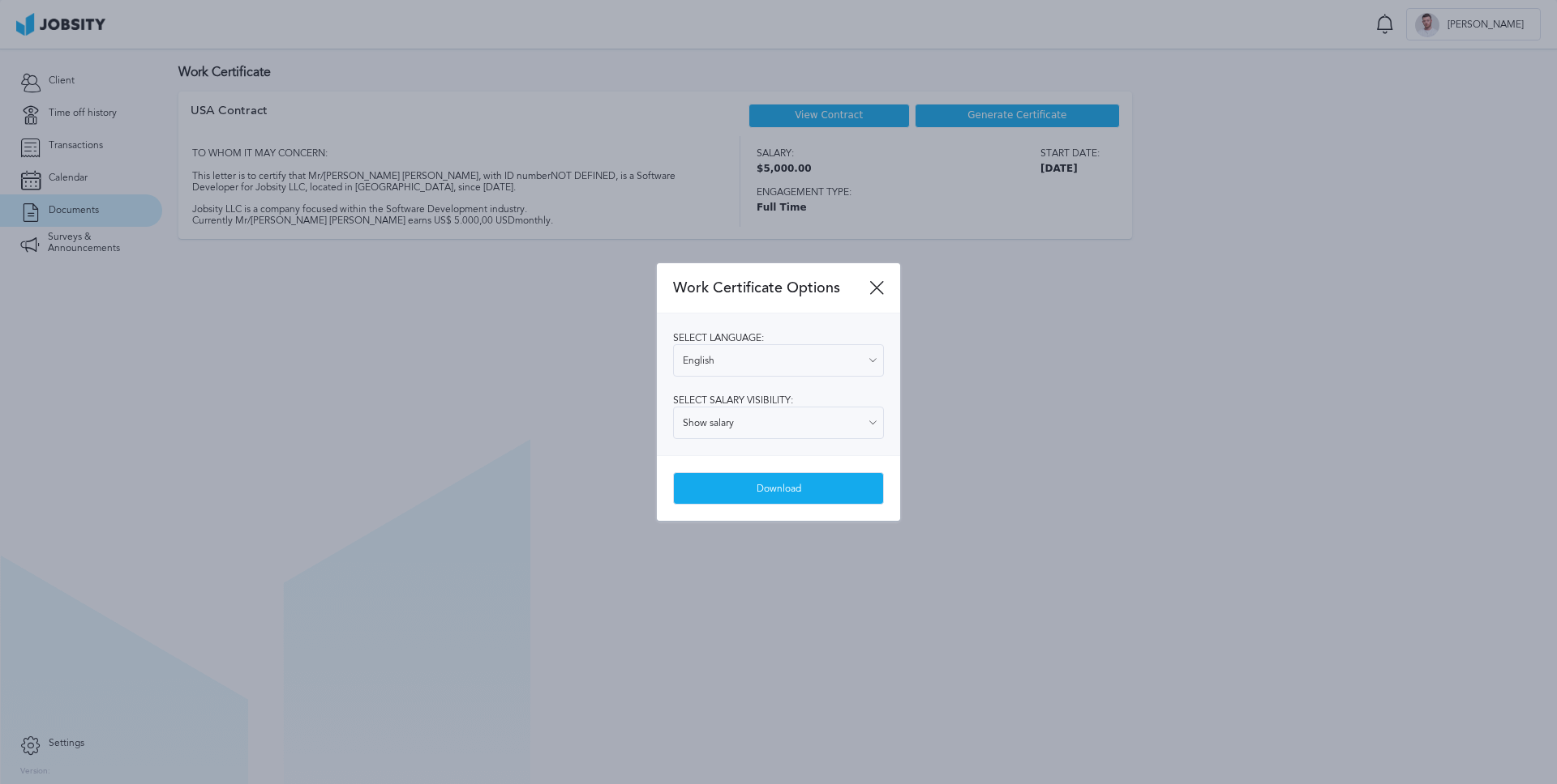
click at [889, 292] on div "Work Certificate Options" at bounding box center [778, 288] width 243 height 50
click at [874, 283] on icon at bounding box center [876, 287] width 15 height 15
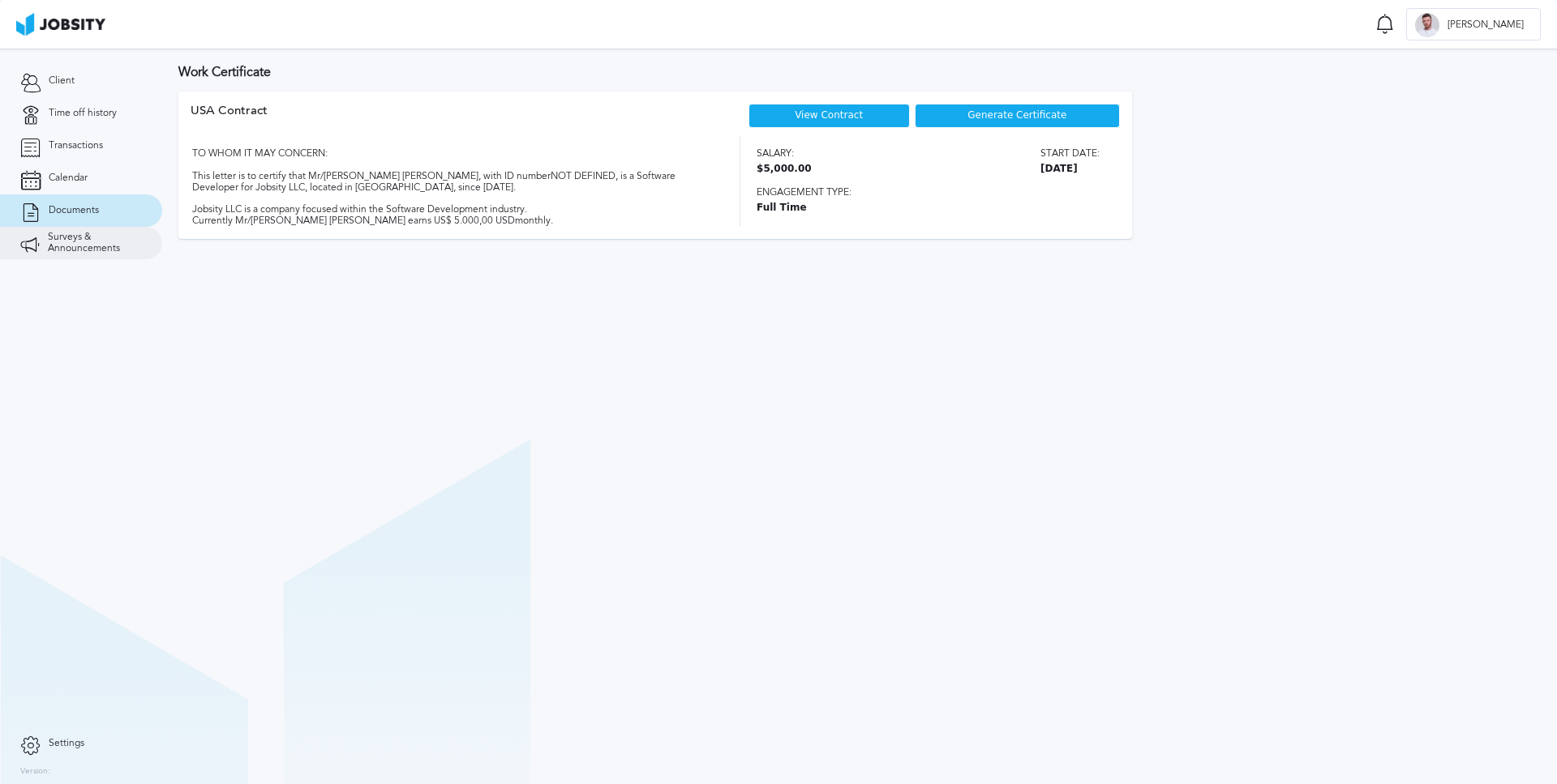
click at [93, 229] on link "Surveys & Announcements" at bounding box center [81, 242] width 163 height 32
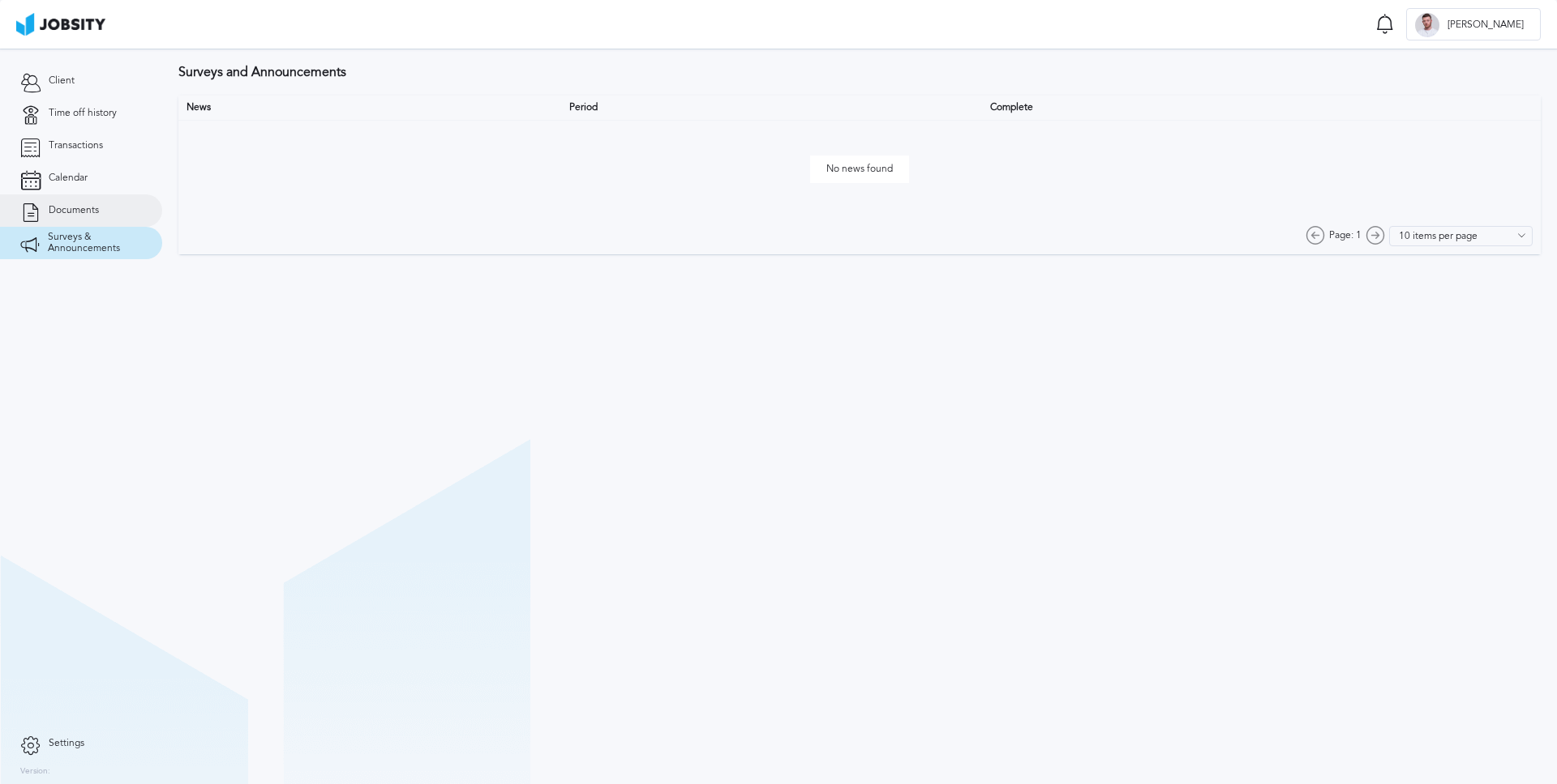
click at [105, 211] on link "Documents" at bounding box center [81, 210] width 163 height 32
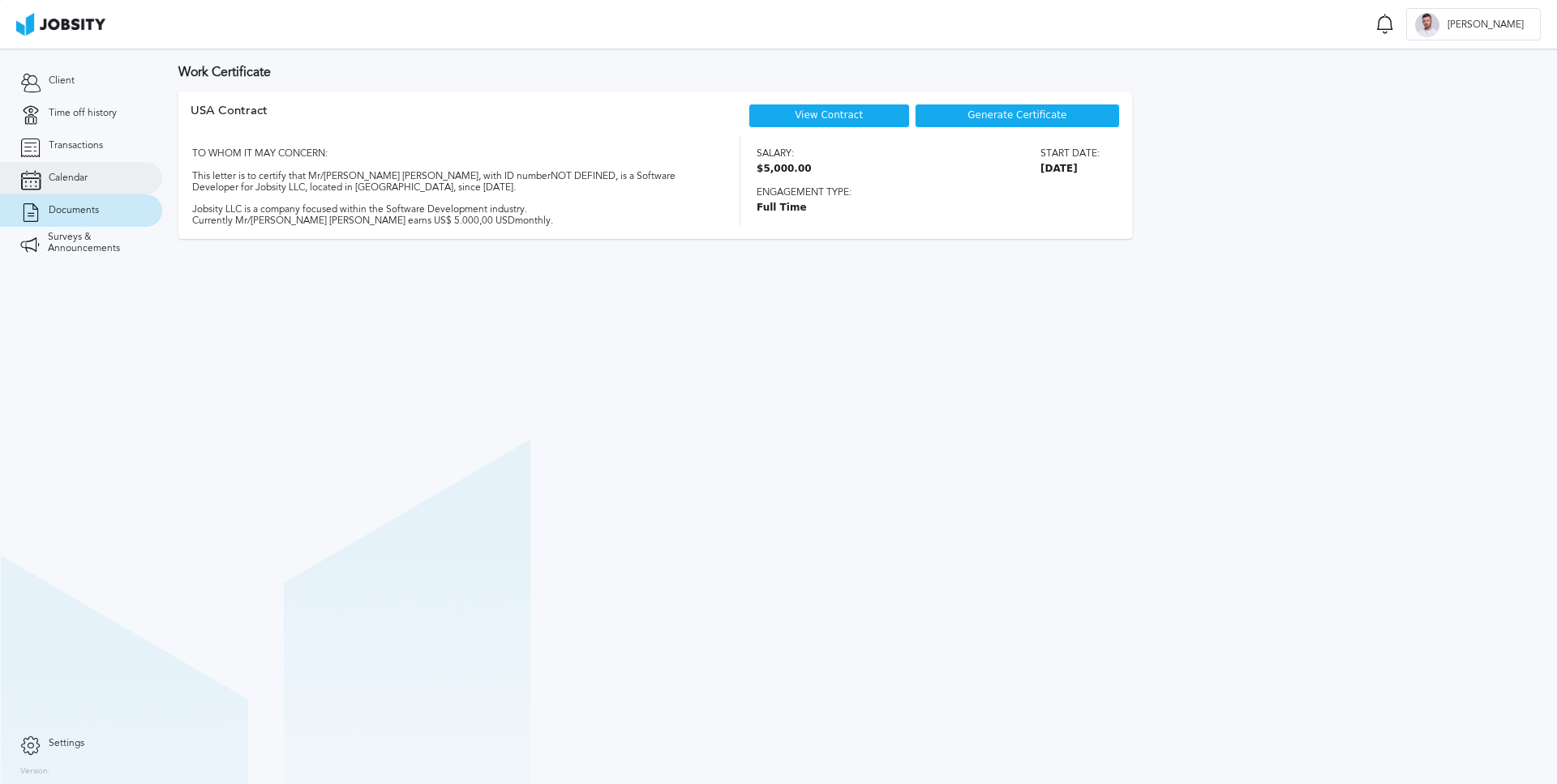
click at [90, 174] on link "Calendar" at bounding box center [81, 178] width 163 height 32
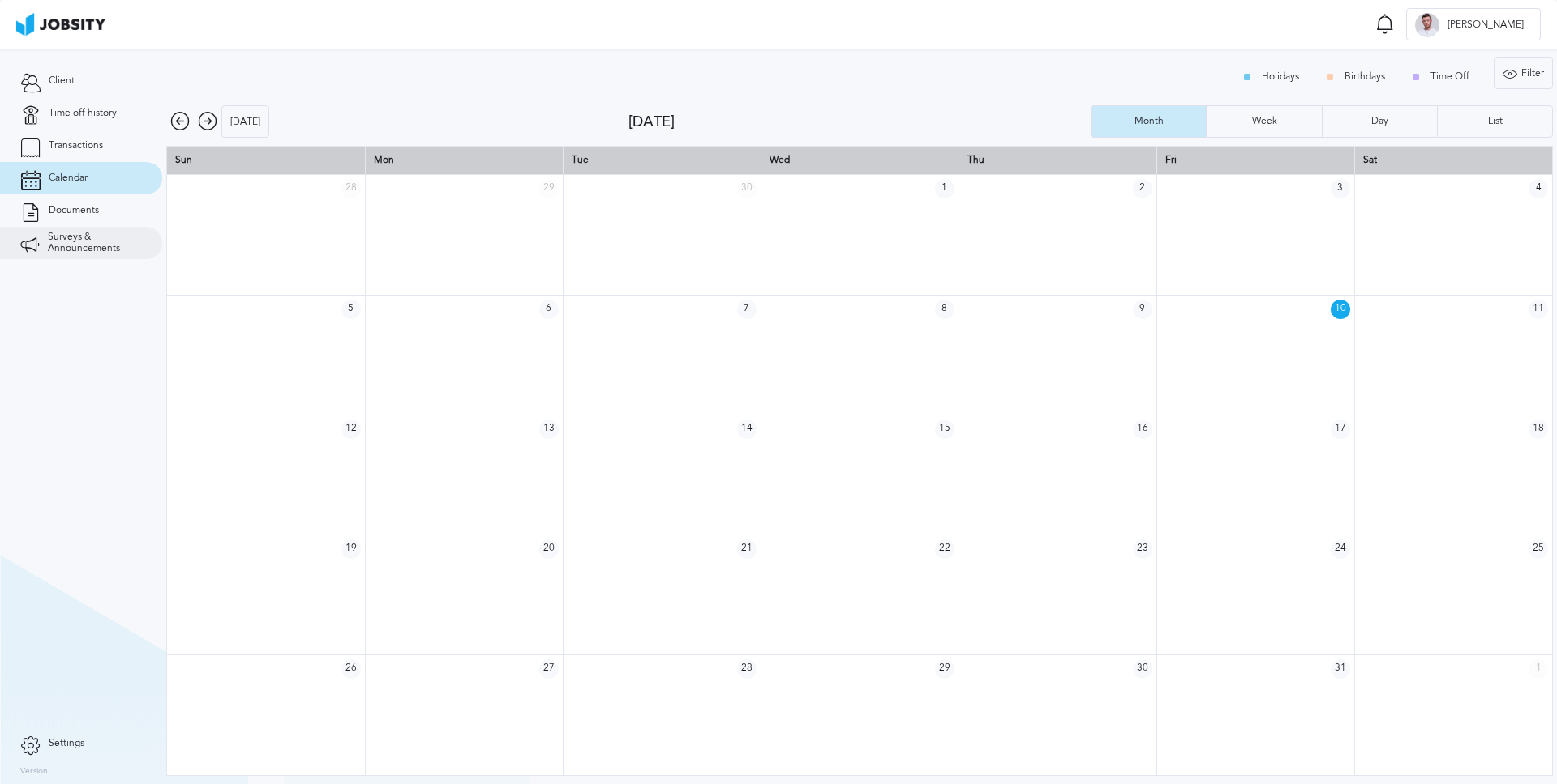
click at [114, 236] on span "Surveys & Announcements" at bounding box center [95, 242] width 94 height 23
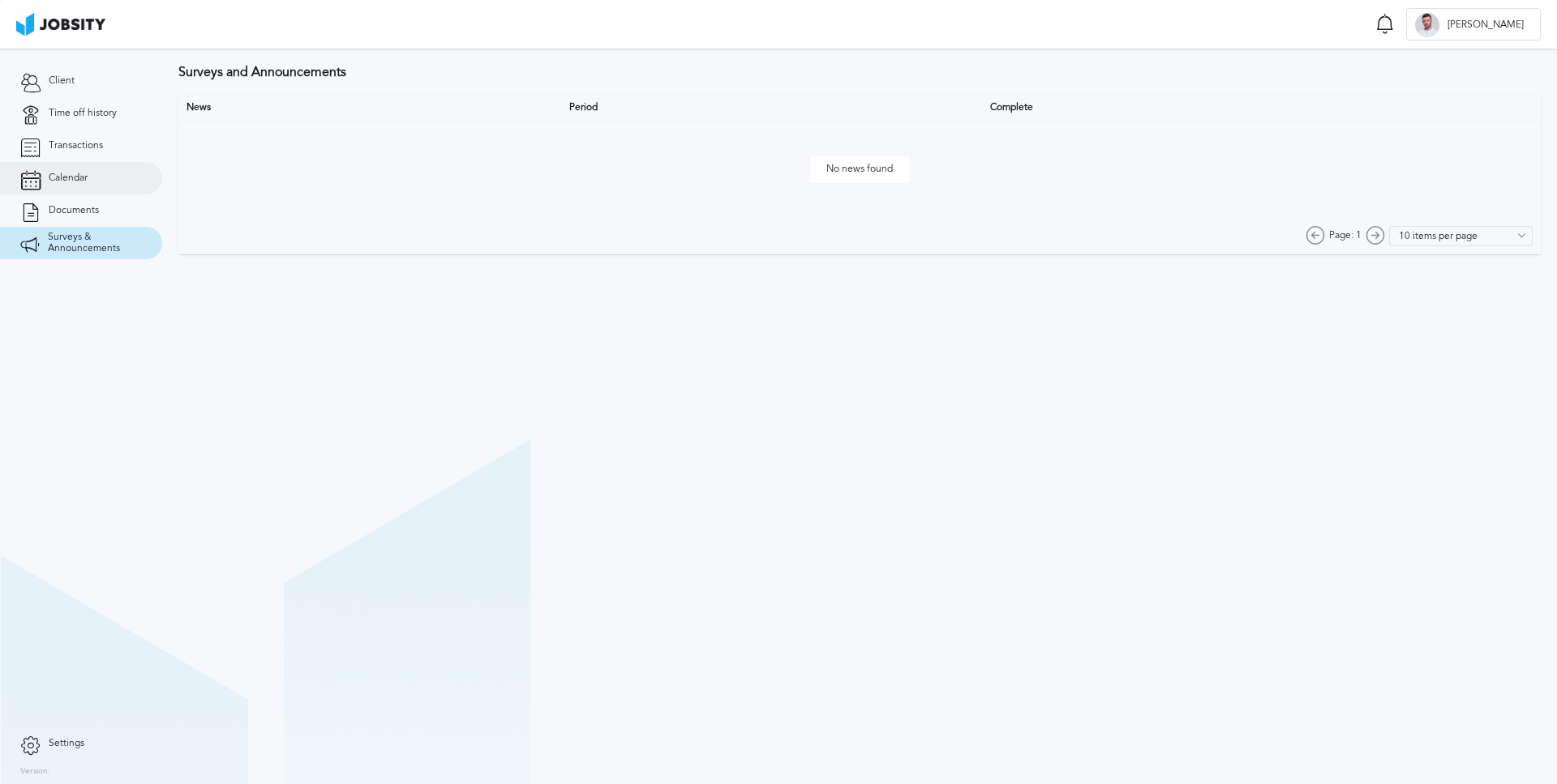
click at [101, 185] on link "Calendar" at bounding box center [81, 178] width 163 height 32
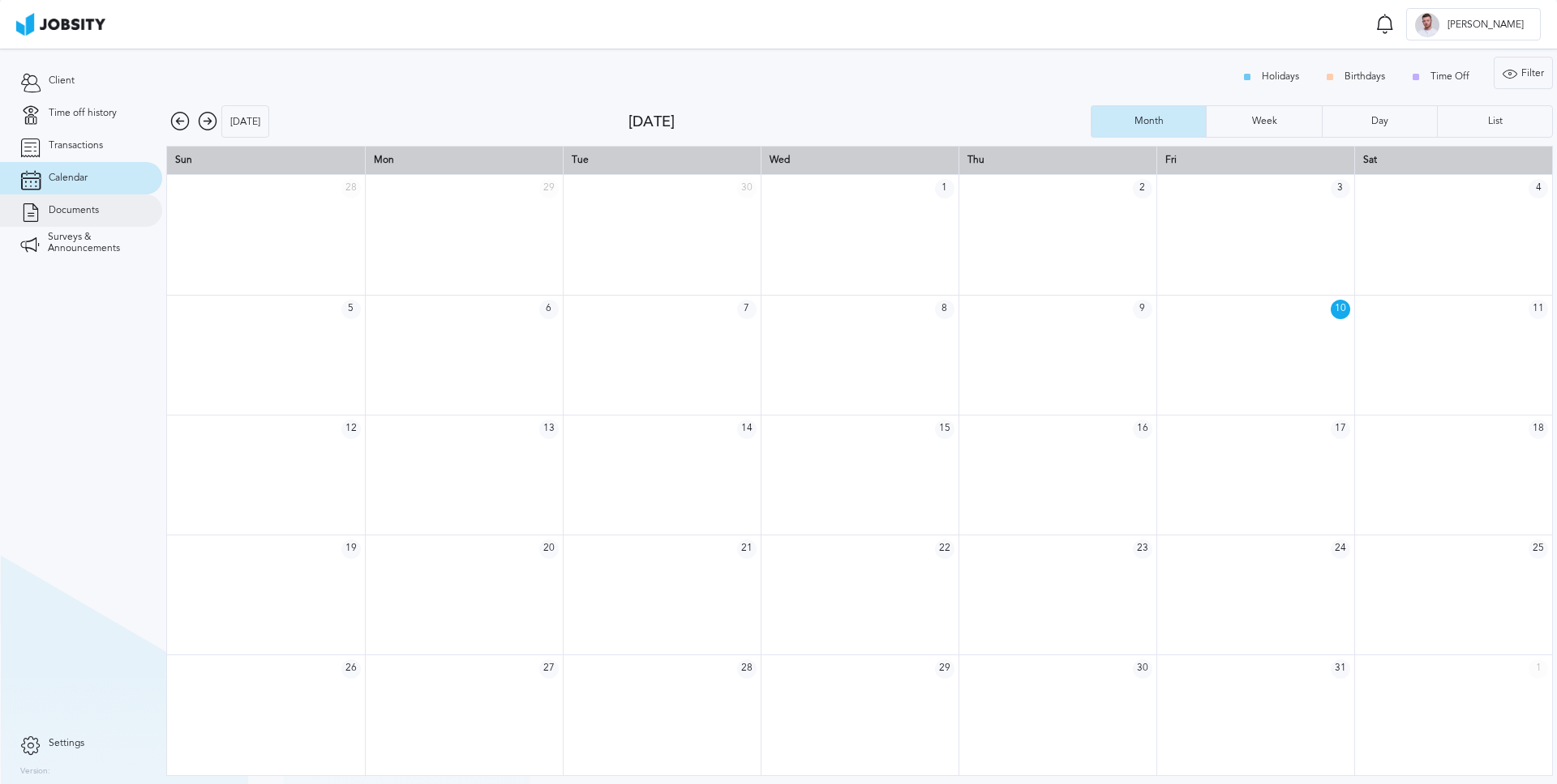
click at [101, 207] on link "Documents" at bounding box center [81, 210] width 163 height 32
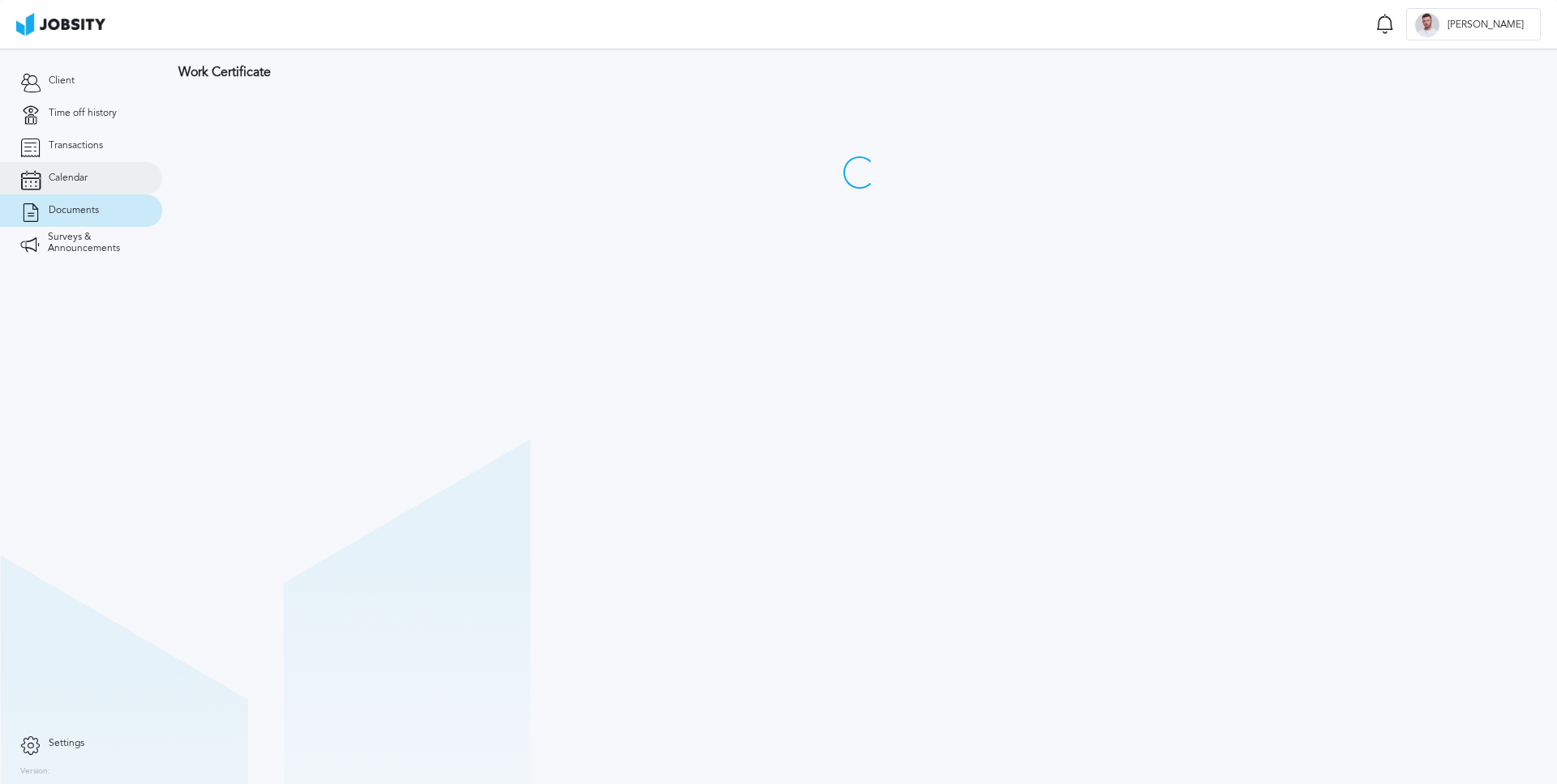
click at [111, 177] on link "Calendar" at bounding box center [81, 178] width 163 height 32
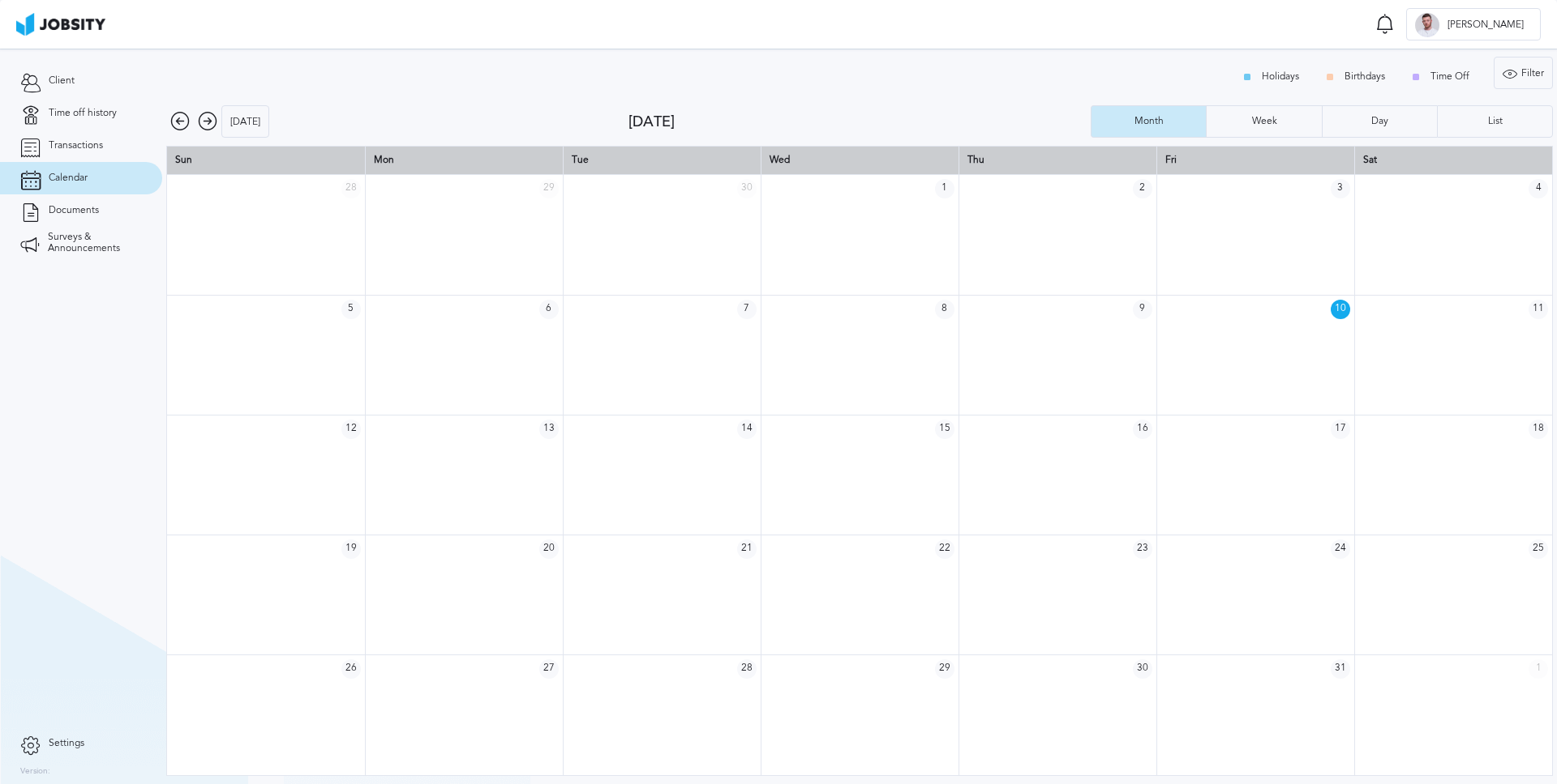
click at [1090, 89] on div "Holidays Birthdays Time Off Filter Type Holidays Birthdays Time Off Apply" at bounding box center [859, 77] width 1386 height 40
click at [86, 140] on span "Transactions" at bounding box center [75, 146] width 54 height 11
